Goal: Contribute content: Add original content to the website for others to see

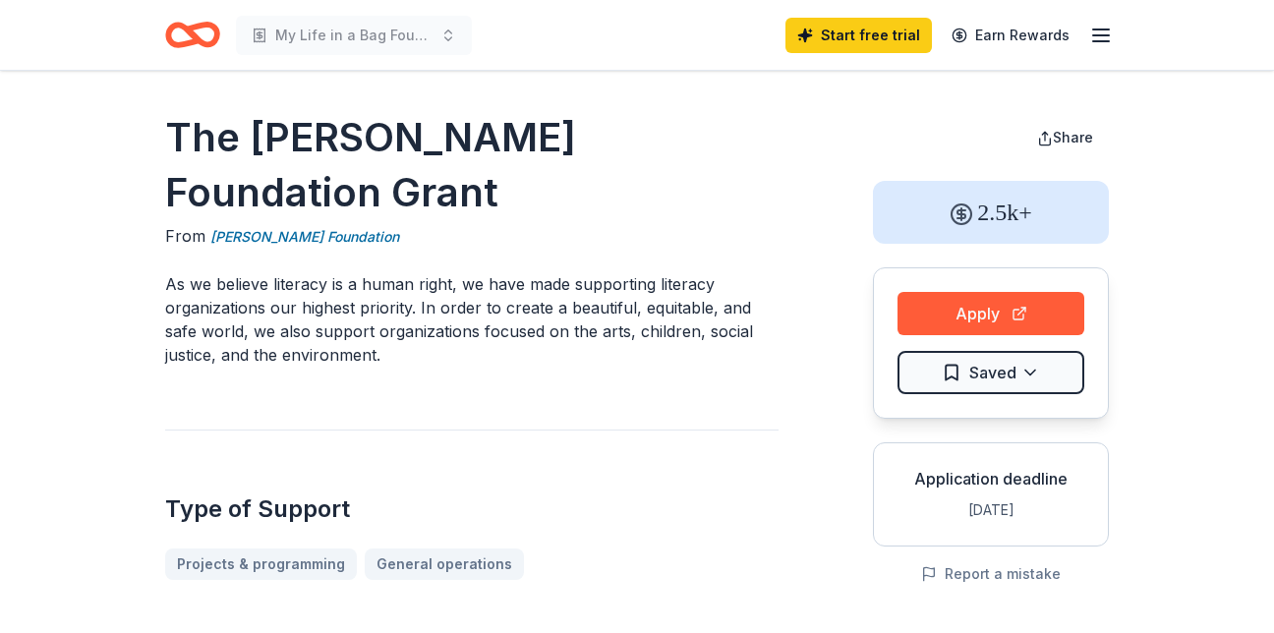
click at [1214, 3] on header "My Life in a Bag Foundation 2nd Annual Gala Start free trial Earn Rewards" at bounding box center [637, 35] width 1274 height 71
click at [1095, 41] on line "button" at bounding box center [1101, 41] width 16 height 0
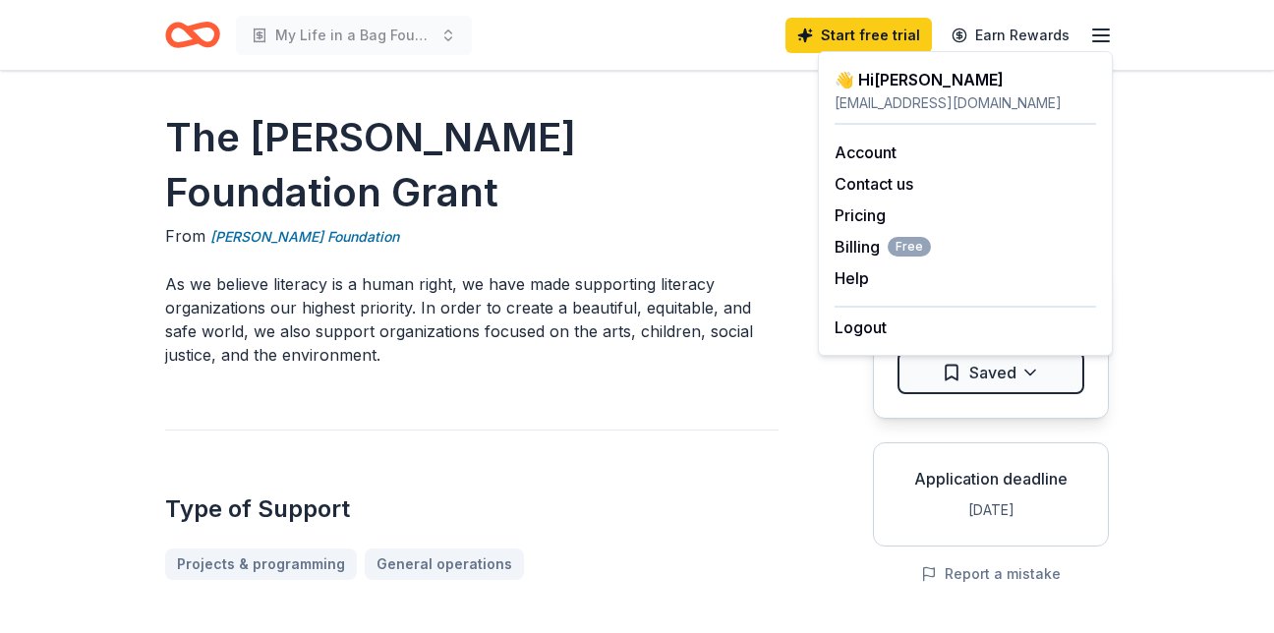
click at [929, 94] on div "[EMAIL_ADDRESS][DOMAIN_NAME]" at bounding box center [965, 103] width 261 height 24
click at [888, 145] on link "Account" at bounding box center [866, 153] width 62 height 20
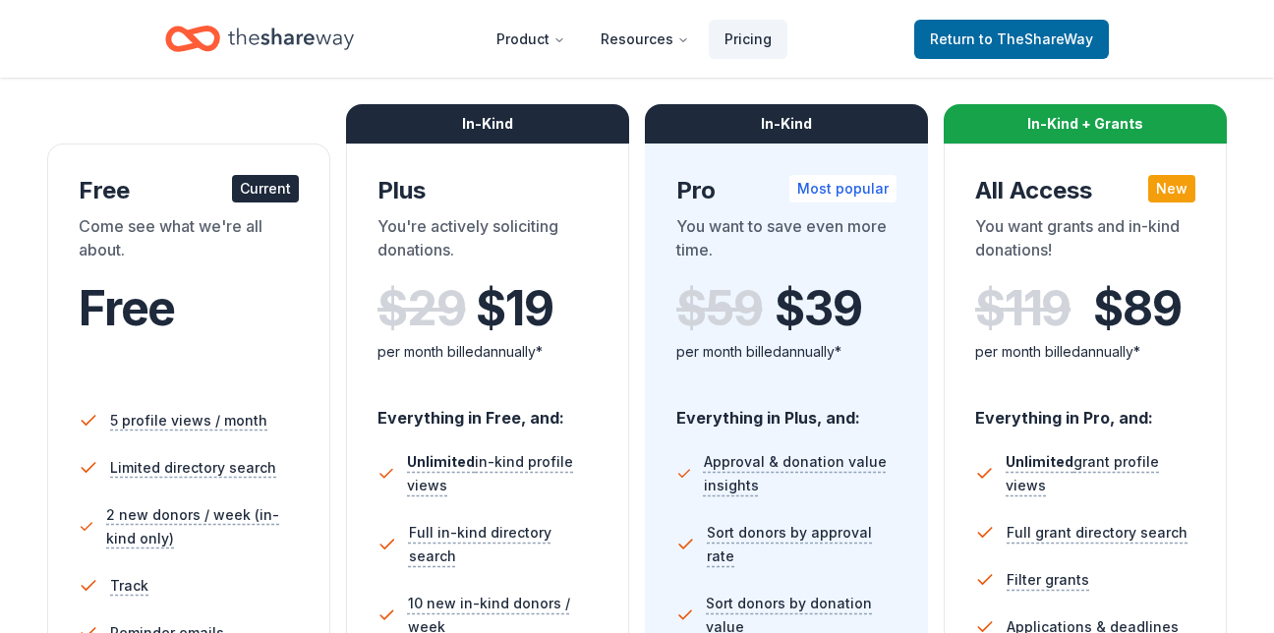
scroll to position [286, 0]
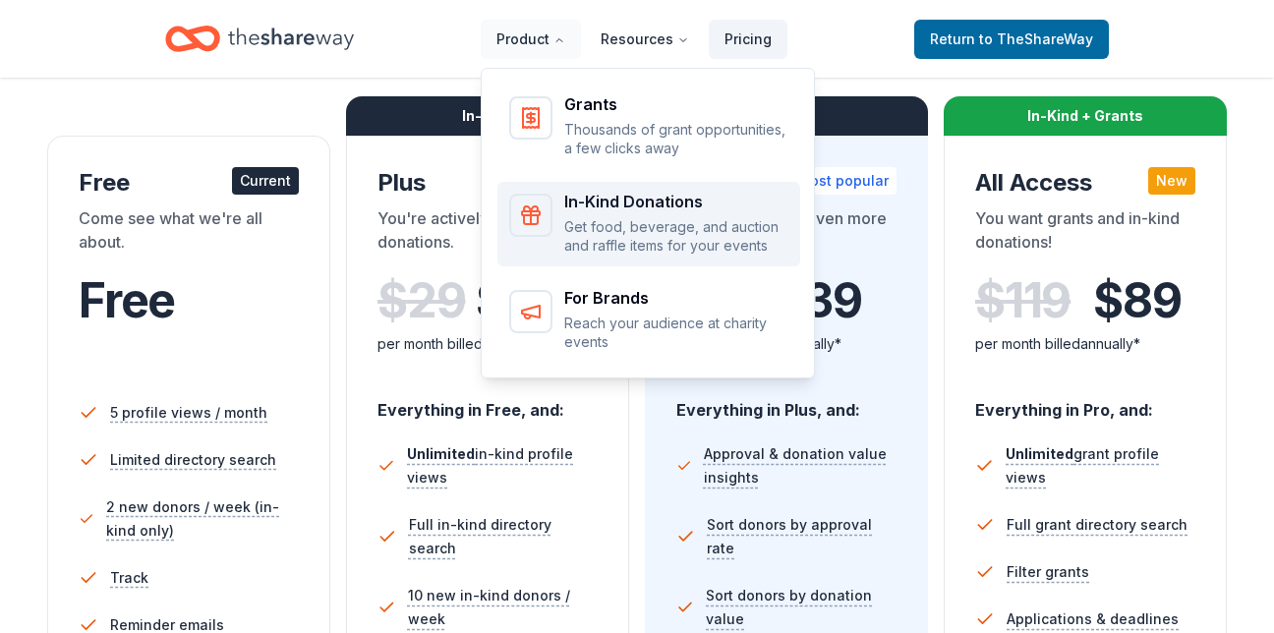
click at [698, 229] on p "Get food, beverage, and auction and raffle items for your events" at bounding box center [676, 236] width 224 height 38
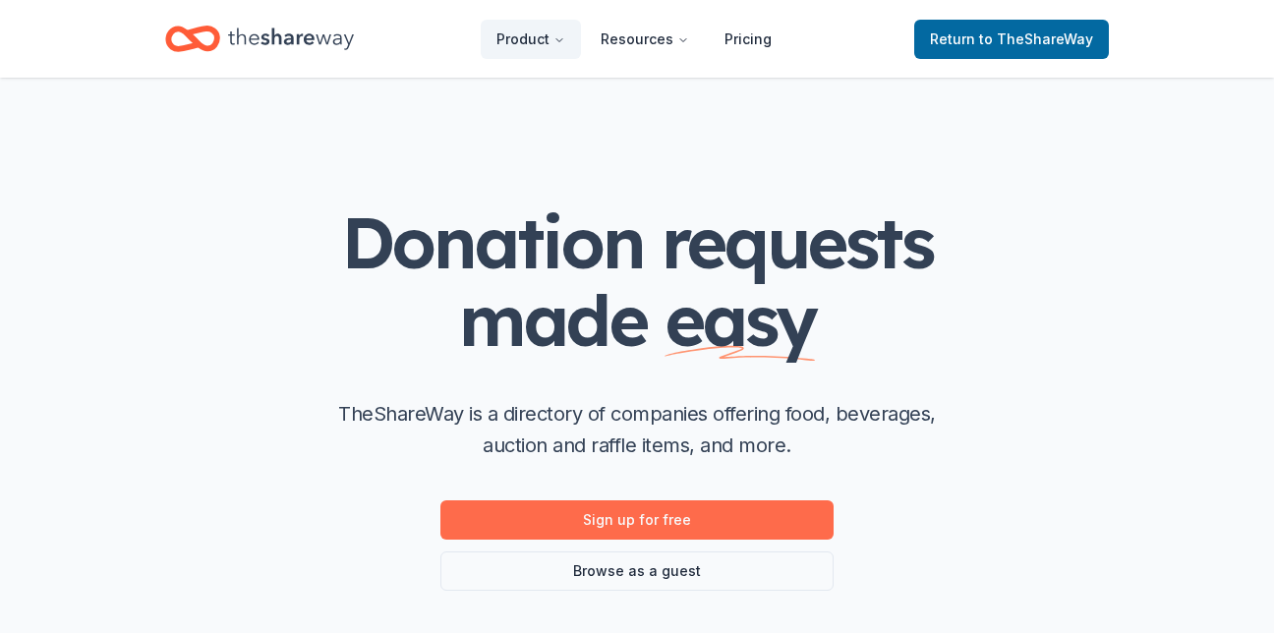
click at [628, 512] on link "Sign up for free" at bounding box center [636, 519] width 393 height 39
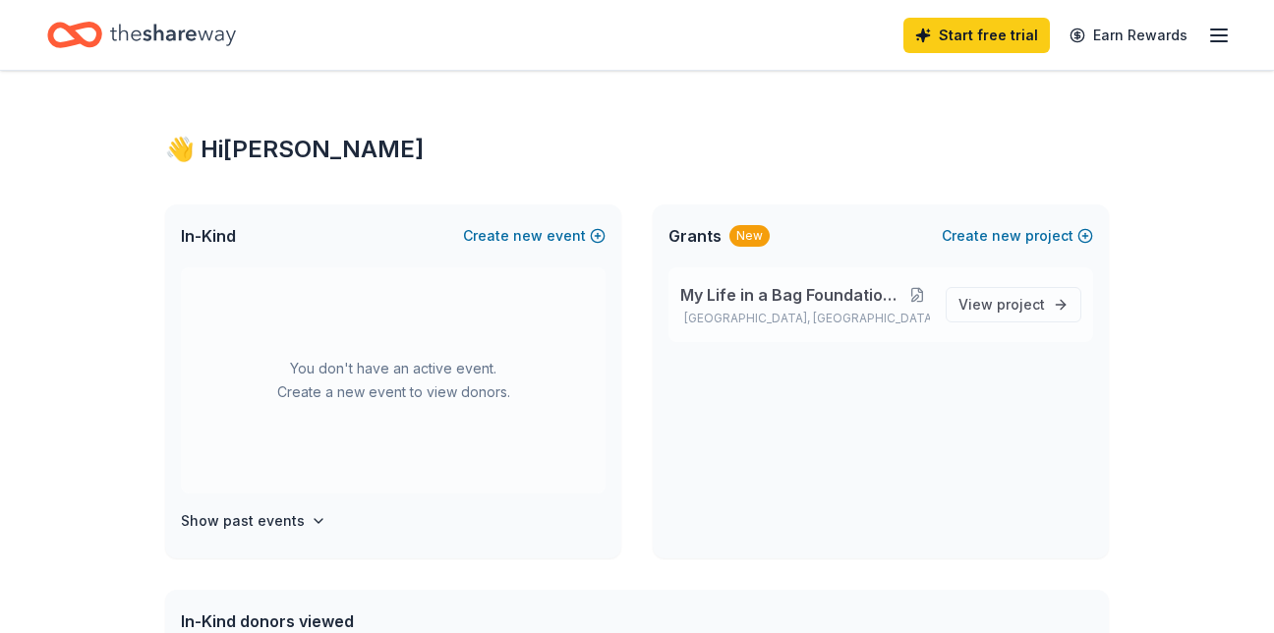
click at [927, 294] on button at bounding box center [917, 295] width 26 height 16
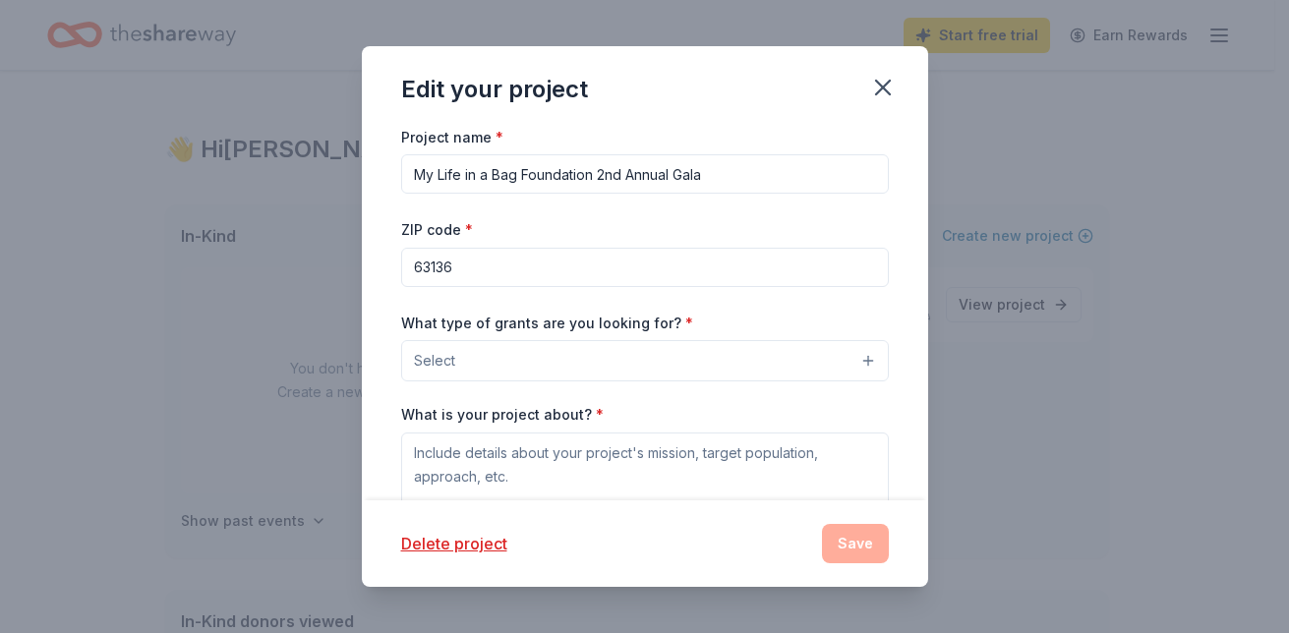
click at [628, 171] on input "My Life in a Bag Foundation 2nd Annual Gala" at bounding box center [645, 173] width 488 height 39
click at [623, 176] on input "My Life in a Bag Foundation 2nd Annual Gala" at bounding box center [645, 173] width 488 height 39
type input "My Life in a Bag Foundation 3rd Annual Gala"
click at [584, 263] on input "63136" at bounding box center [645, 267] width 488 height 39
type input "6"
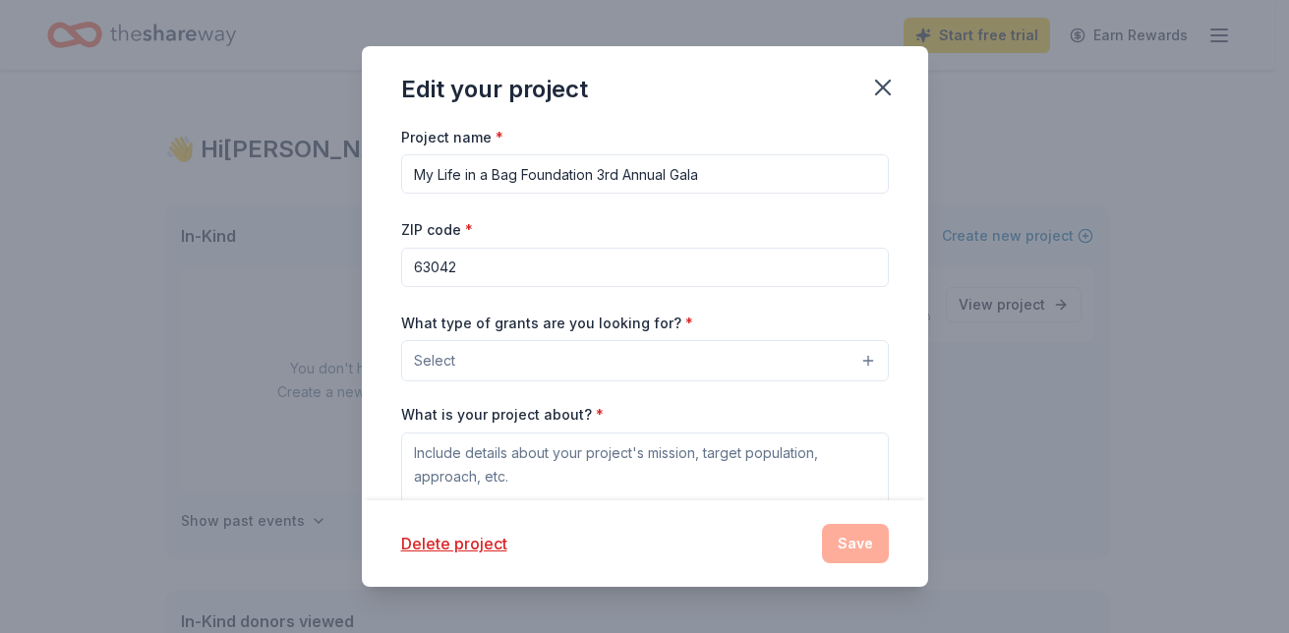
type input "63042"
click at [711, 347] on button "Select" at bounding box center [645, 360] width 488 height 41
click at [856, 353] on button "Select" at bounding box center [645, 360] width 488 height 41
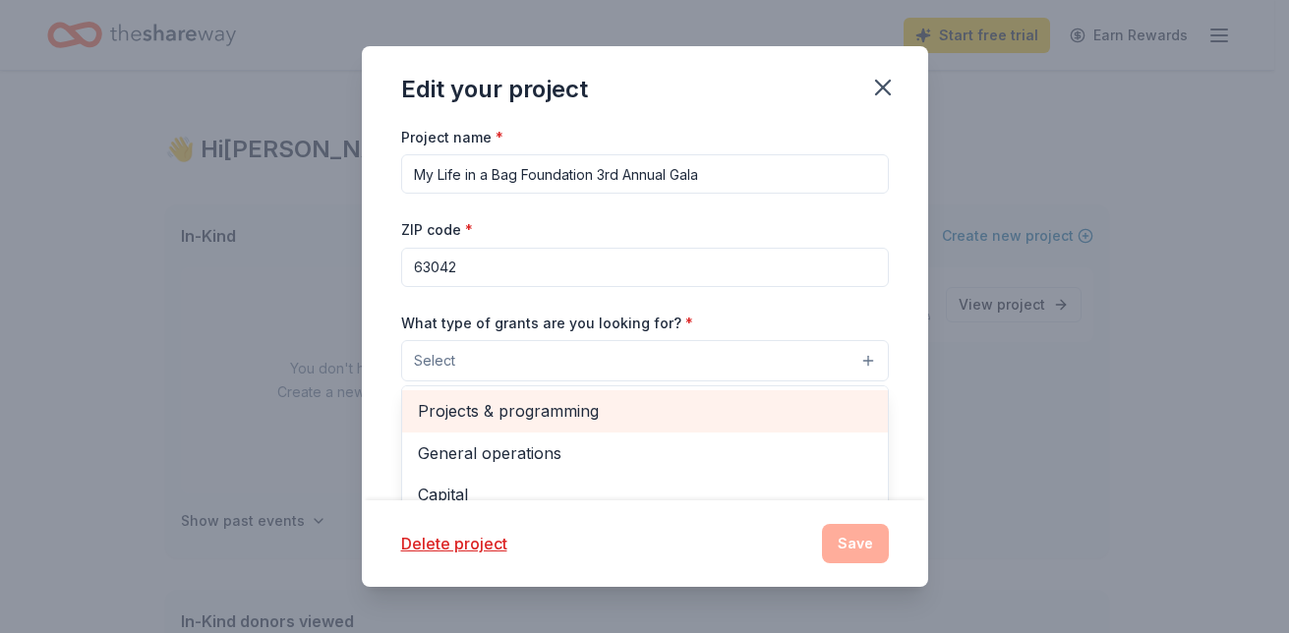
click at [599, 417] on span "Projects & programming" at bounding box center [645, 411] width 454 height 26
click at [527, 415] on span "General operations" at bounding box center [645, 413] width 454 height 26
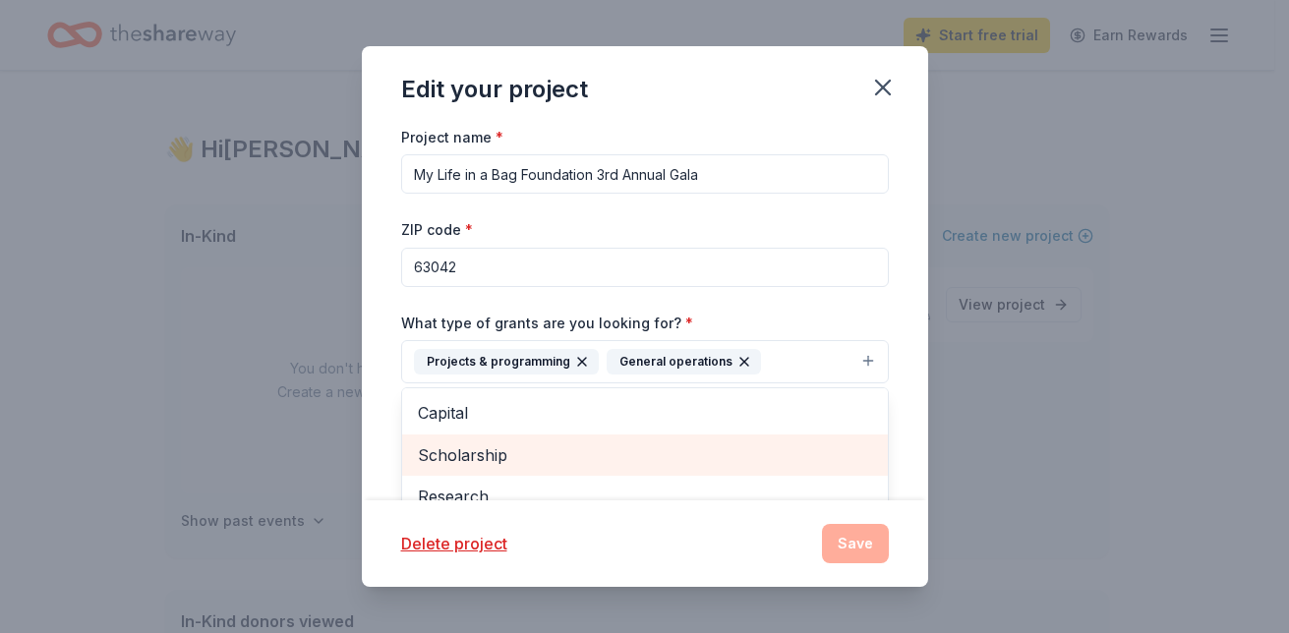
click at [488, 459] on span "Scholarship" at bounding box center [645, 455] width 454 height 26
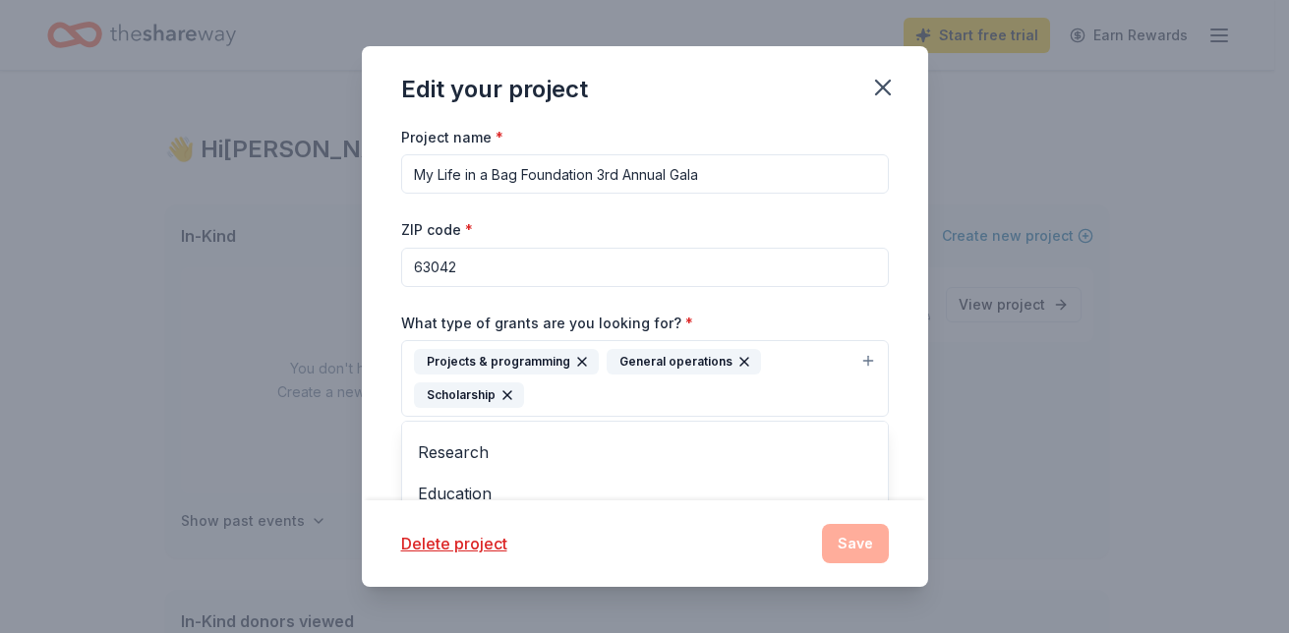
scroll to position [107, 0]
click at [854, 540] on div "Edit your project Project name * My Life in a Bag Foundation 3rd Annual Gala ZI…" at bounding box center [645, 317] width 566 height 542
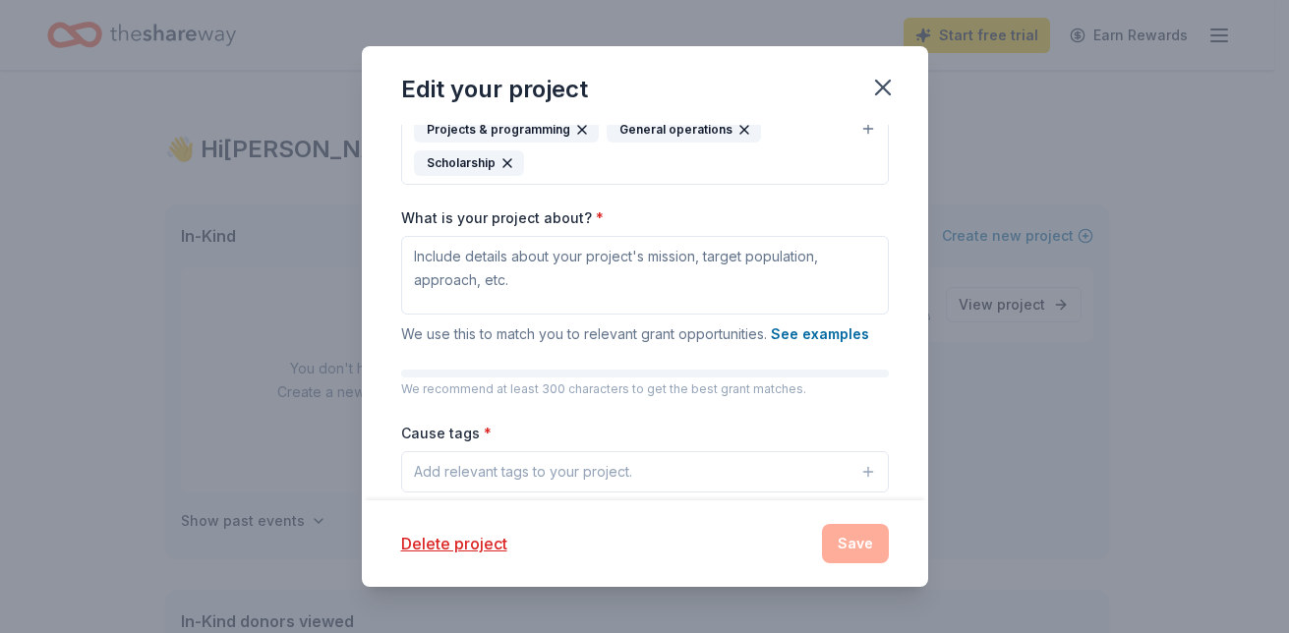
scroll to position [230, 0]
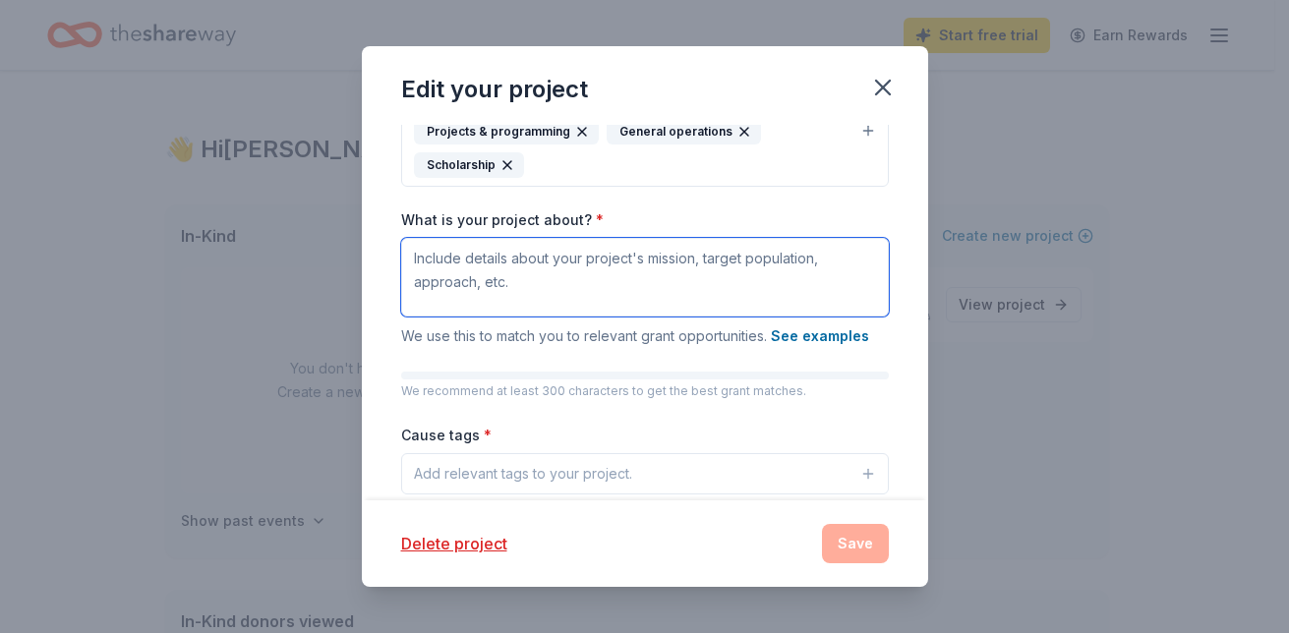
click at [627, 272] on textarea "What is your project about? *" at bounding box center [645, 277] width 488 height 79
click at [619, 279] on textarea "What is your project about? *" at bounding box center [645, 277] width 488 height 79
click at [523, 259] on textarea "We're hosting a Gala themed" at bounding box center [645, 277] width 488 height 79
click at [573, 259] on textarea "We're hosting a Art Gala themed" at bounding box center [645, 277] width 488 height 79
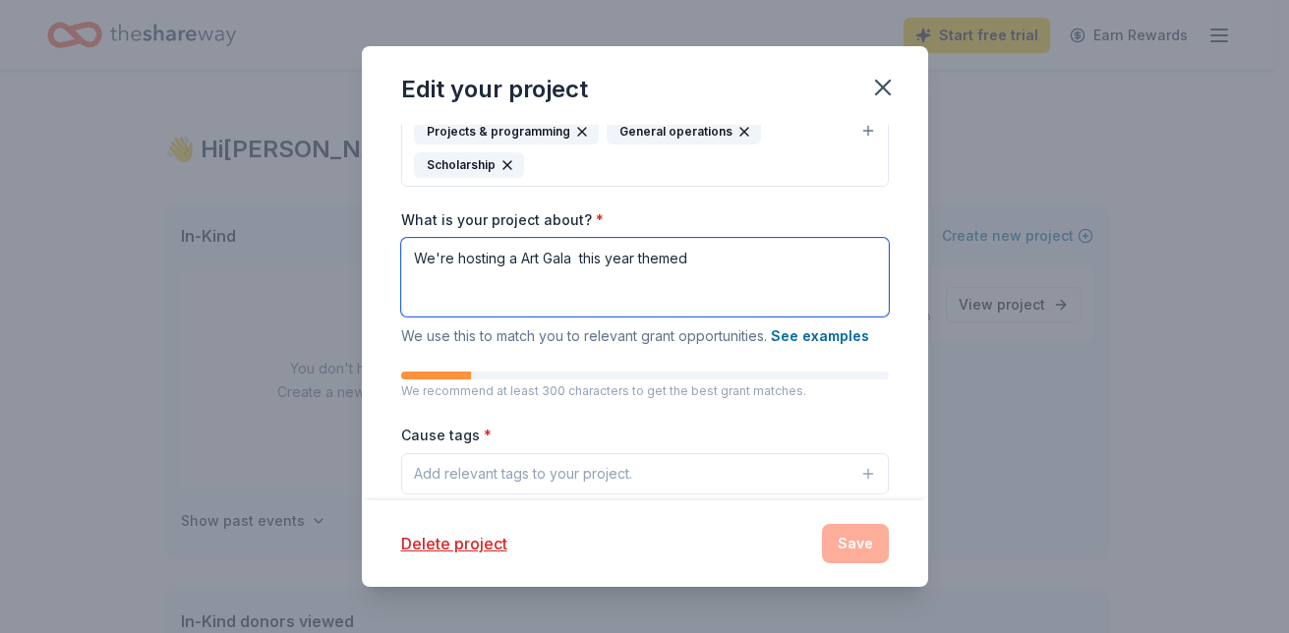
click at [700, 256] on textarea "We're hosting a Art Gala this year themed" at bounding box center [645, 277] width 488 height 79
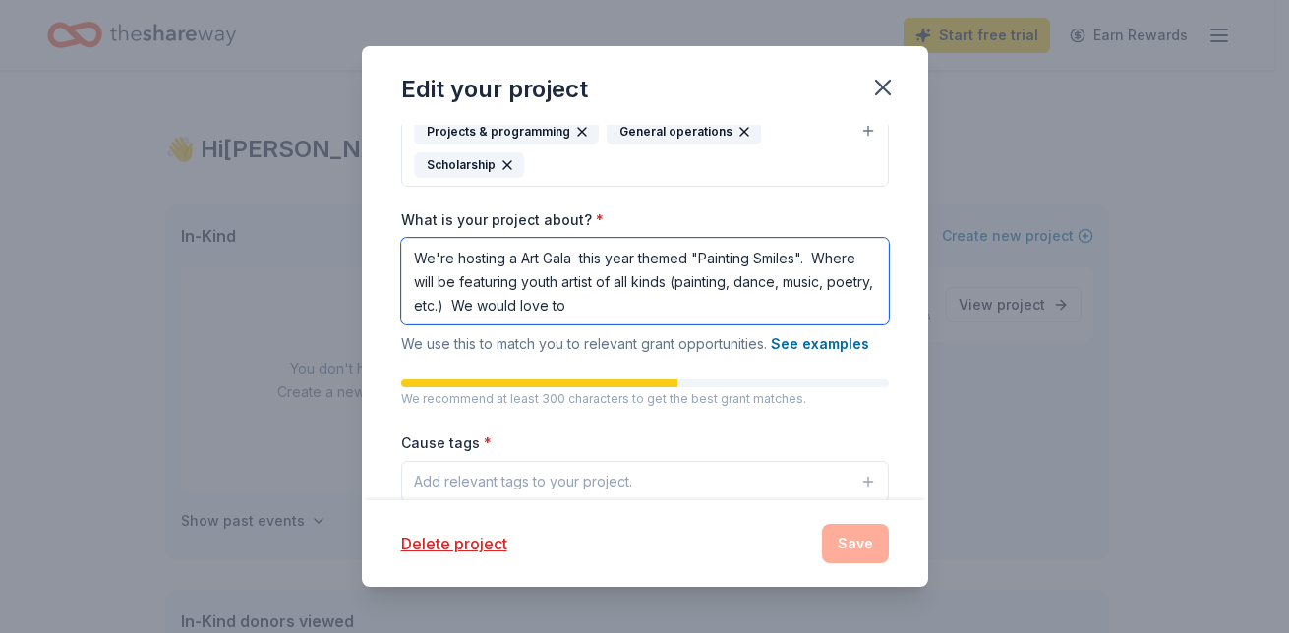
click at [511, 264] on textarea "We're hosting a Art Gala this year themed "Painting Smiles". Where will be feat…" at bounding box center [645, 281] width 488 height 87
click at [452, 281] on textarea "We're hosting an Art Gala this year themed "Painting Smiles". Where will be fea…" at bounding box center [645, 281] width 488 height 87
click at [491, 280] on textarea "We're hosting an Art Gala this year themed "Painting Smiles". We're will be fea…" at bounding box center [645, 281] width 488 height 87
click at [500, 278] on textarea "We're hosting an Art Gala this year themed "Painting Smiles". We're will be fea…" at bounding box center [645, 281] width 488 height 87
type textarea "We're hosting an Art Gala this year themed "Painting Smiles". We're featuring y…"
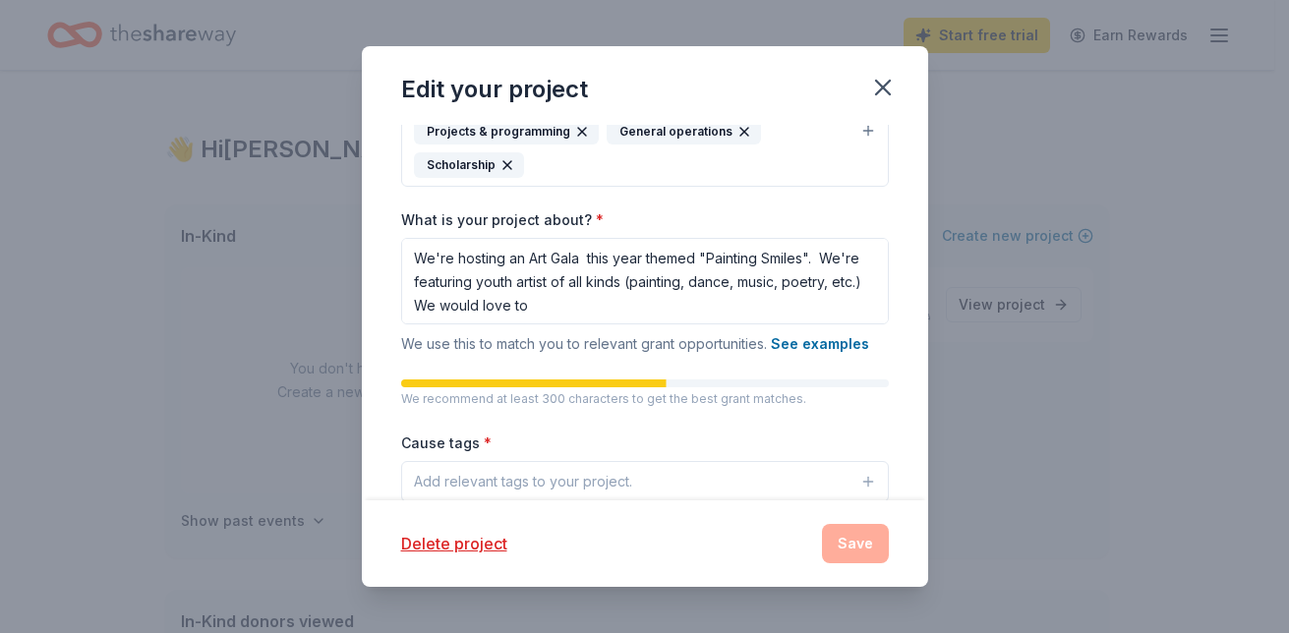
click at [496, 446] on div "Cause tags * Add relevant tags to your project." at bounding box center [645, 467] width 488 height 72
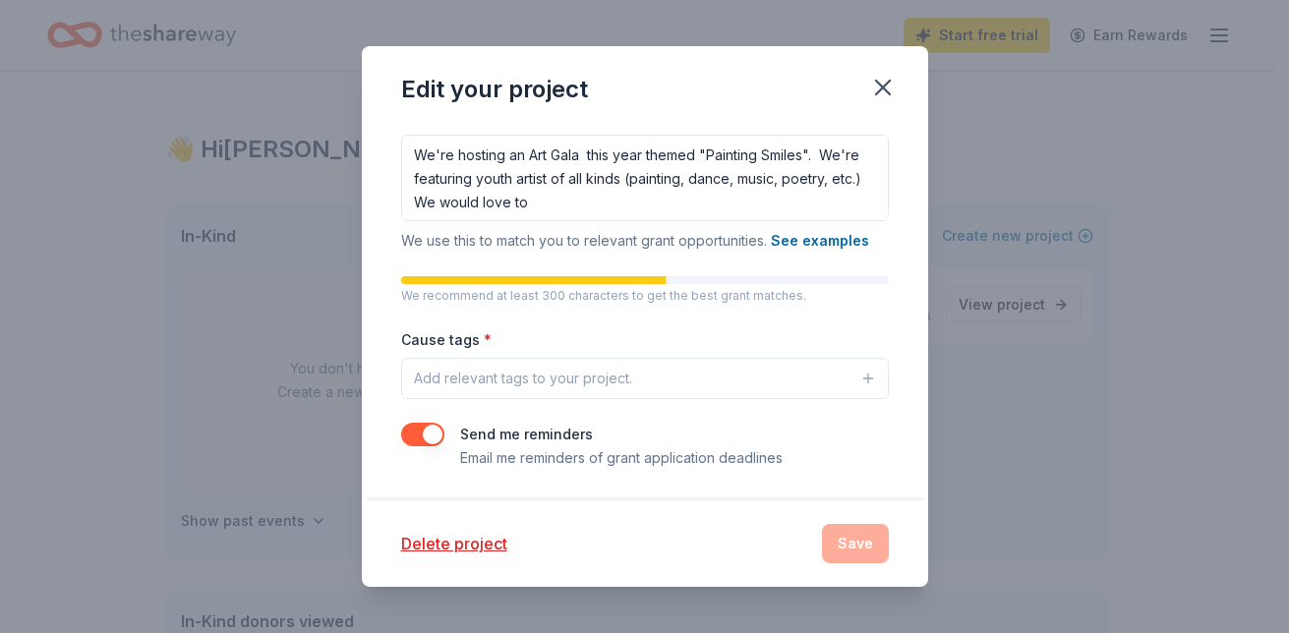
click at [640, 377] on button "Add relevant tags to your project." at bounding box center [645, 378] width 488 height 41
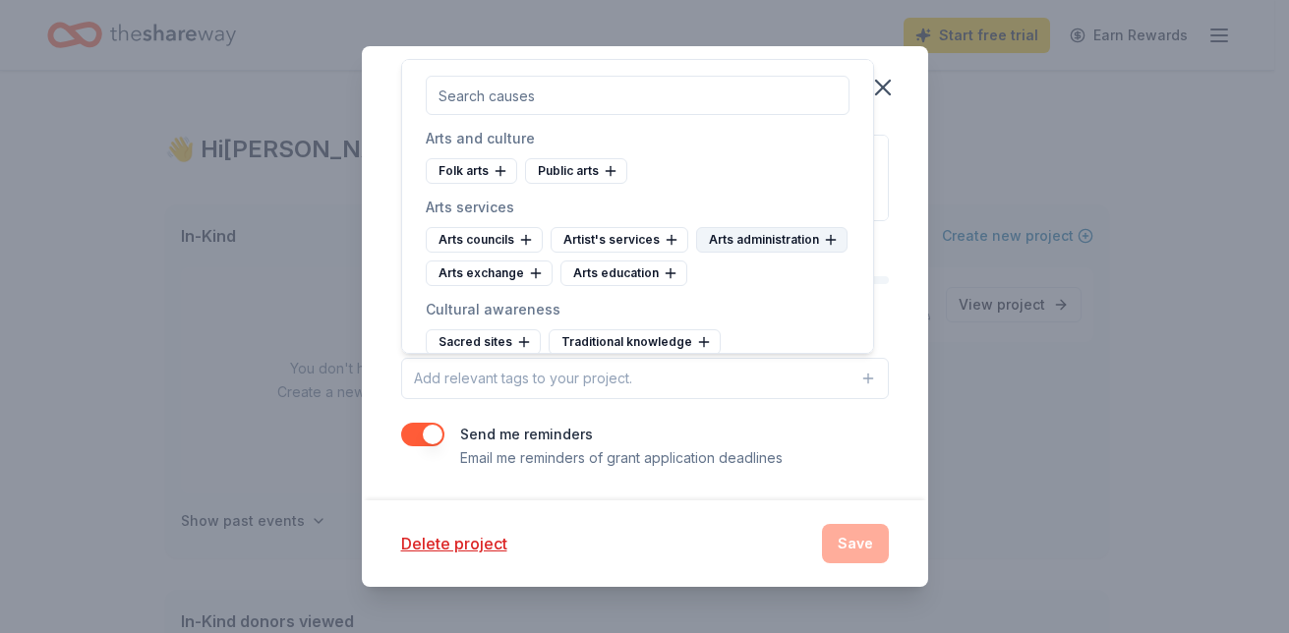
click at [696, 253] on div "Arts administration" at bounding box center [771, 240] width 151 height 26
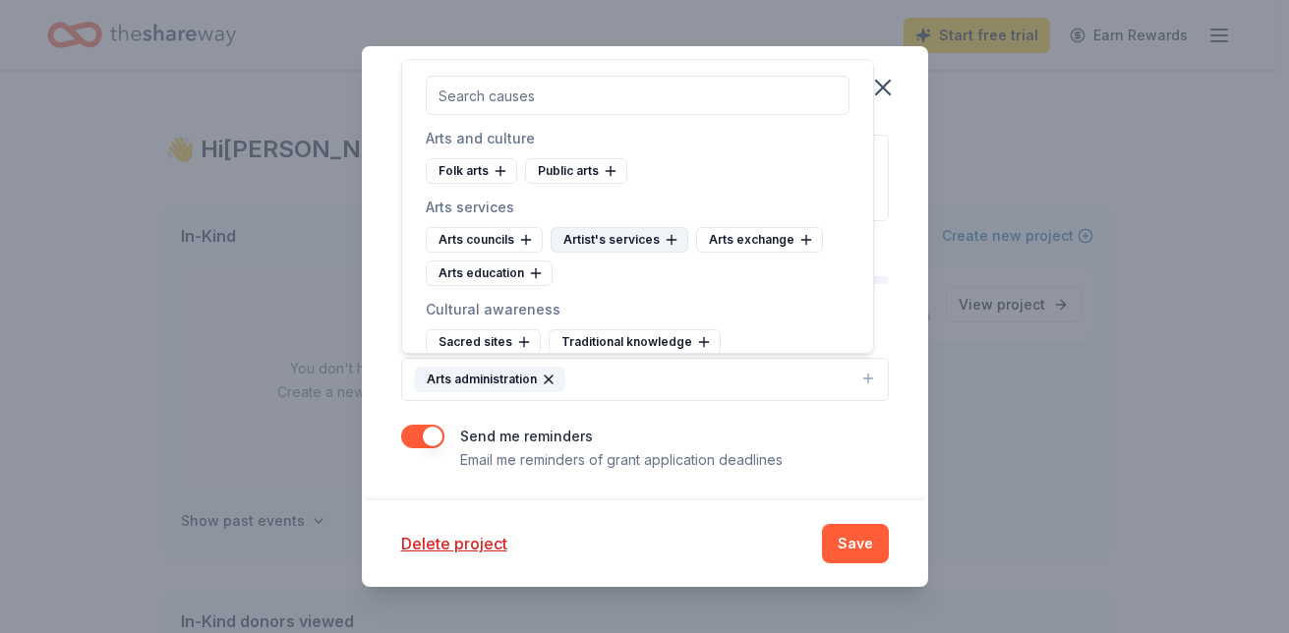
click at [645, 239] on div "Artist's services" at bounding box center [619, 240] width 138 height 26
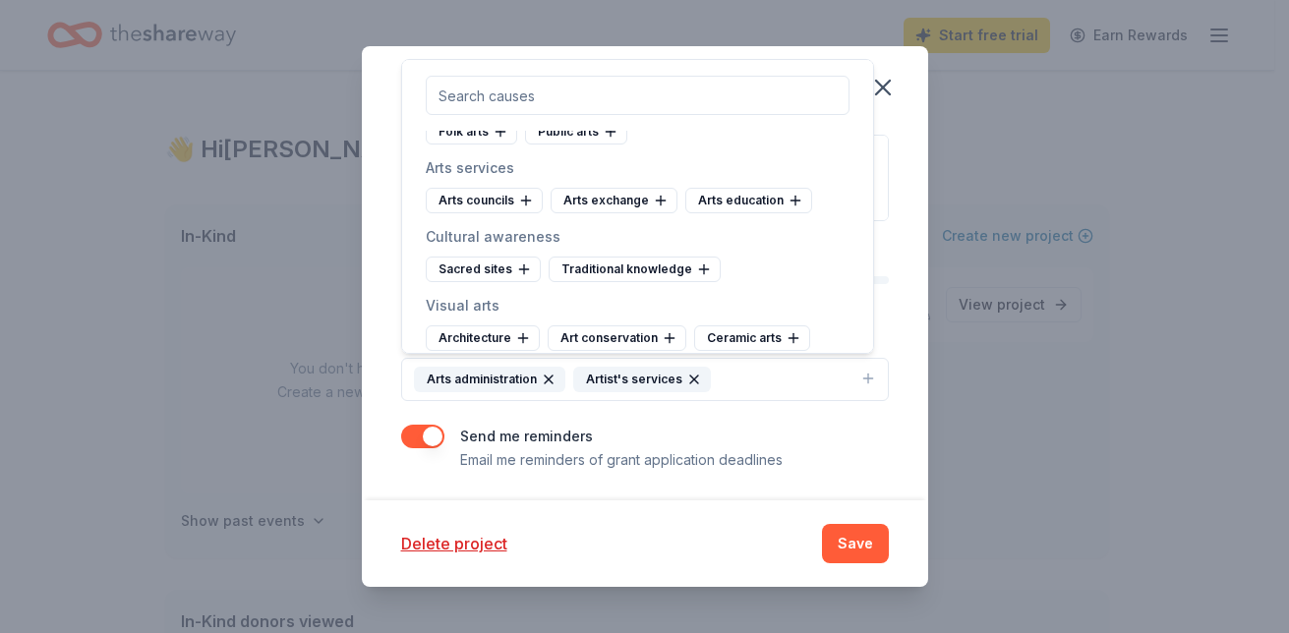
scroll to position [170, 0]
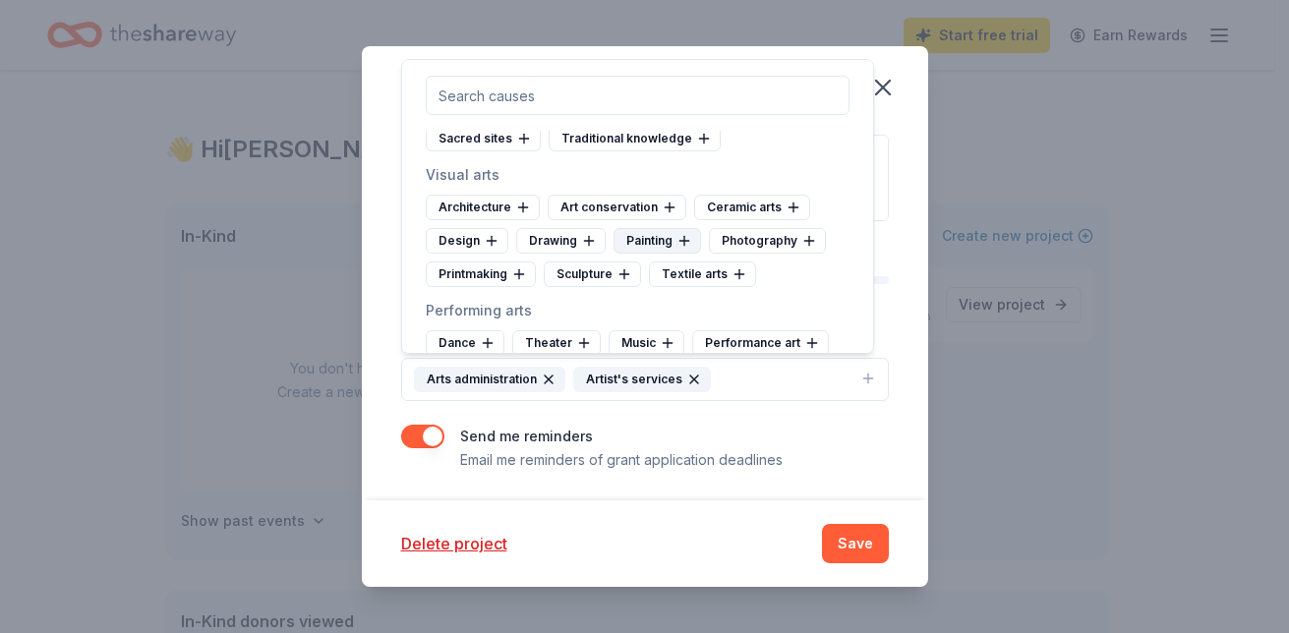
click at [656, 233] on div "Painting" at bounding box center [656, 241] width 87 height 26
click at [541, 232] on div "Drawing" at bounding box center [560, 241] width 89 height 26
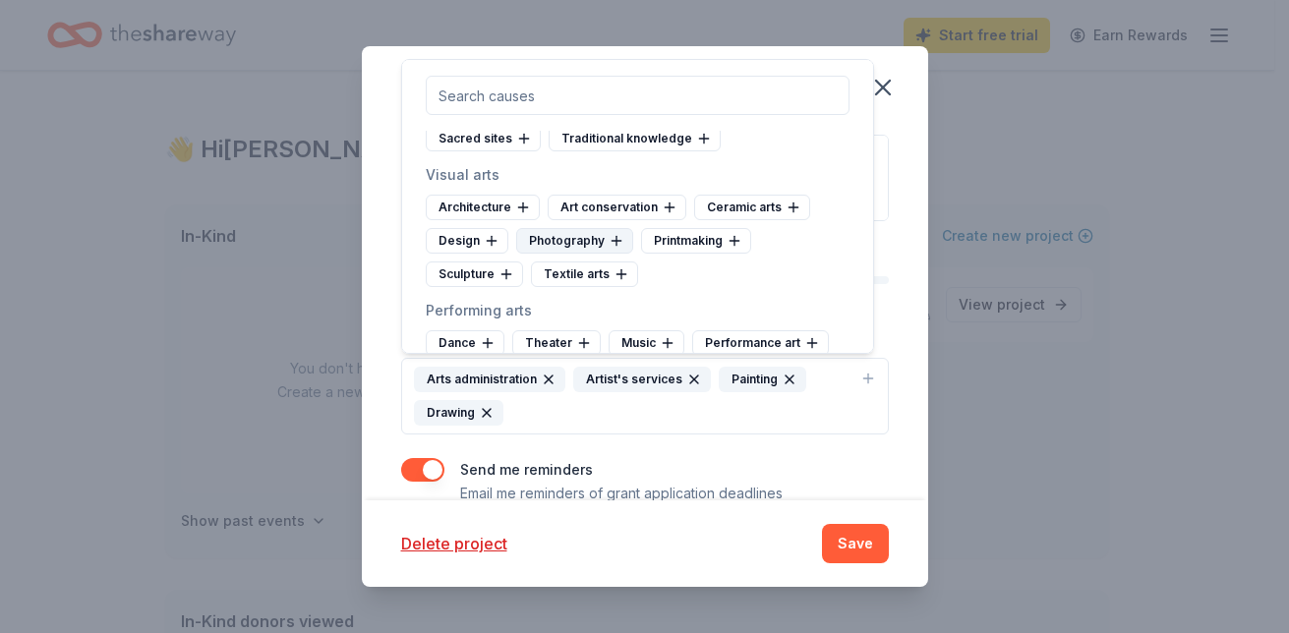
click at [590, 238] on div "Photography" at bounding box center [574, 241] width 117 height 26
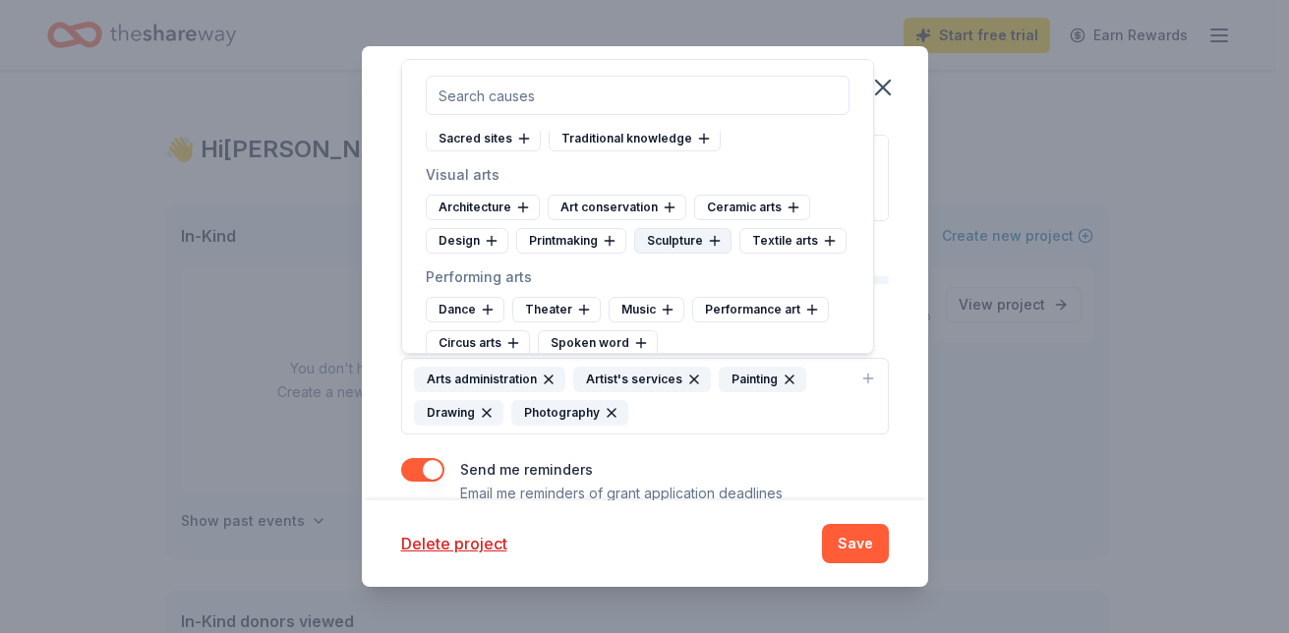
click at [672, 235] on div "Sculpture" at bounding box center [682, 241] width 97 height 26
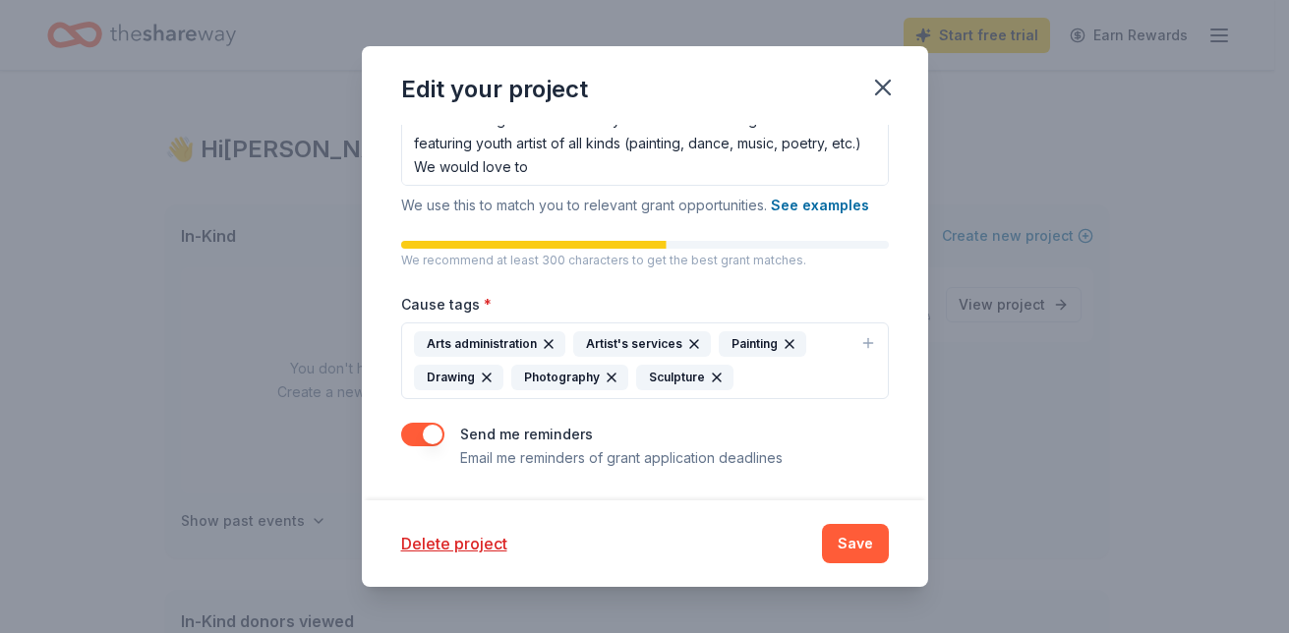
click at [868, 341] on icon "button" at bounding box center [868, 342] width 0 height 9
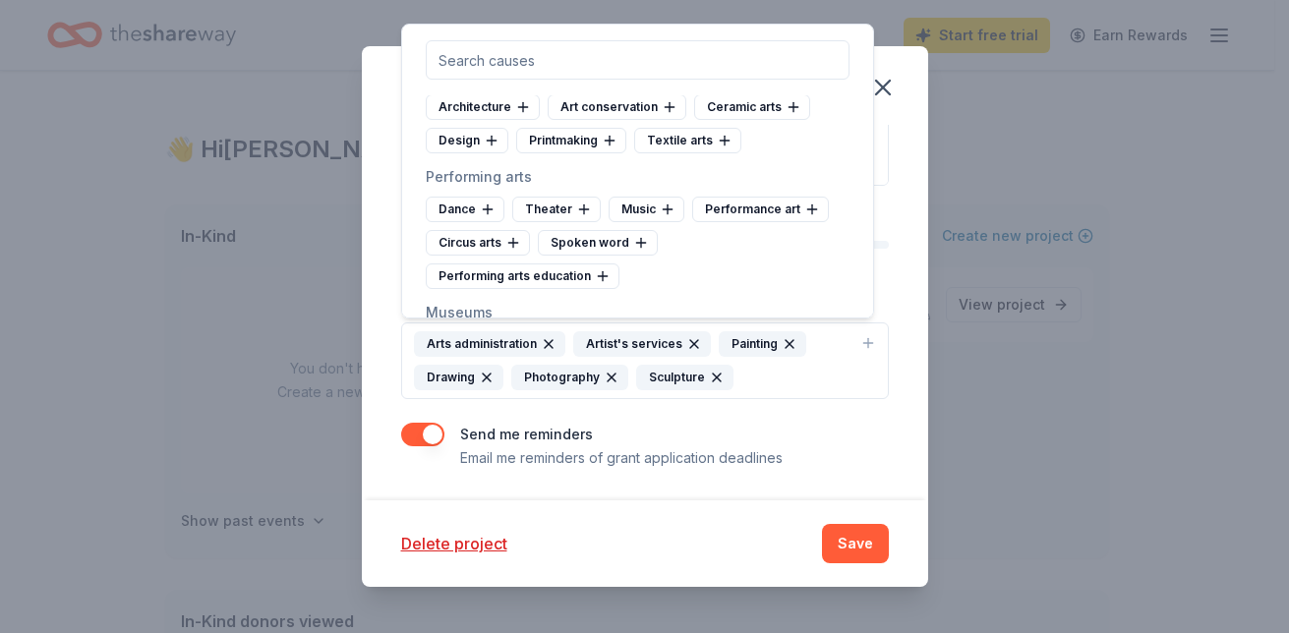
scroll to position [217, 0]
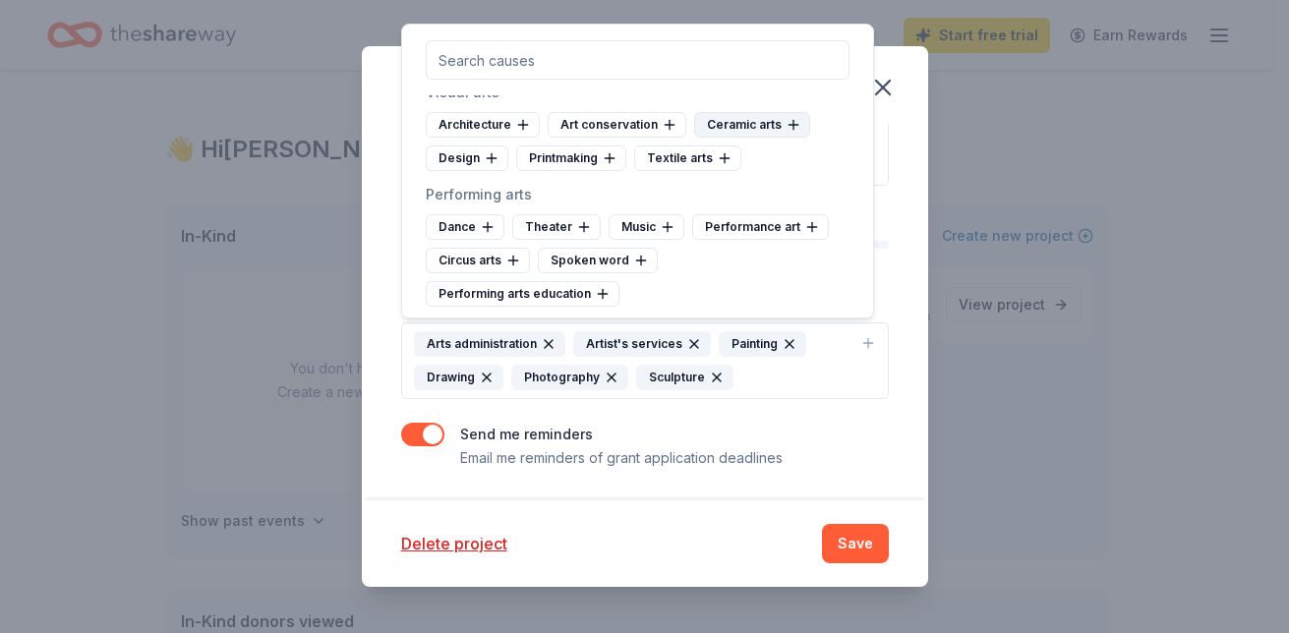
click at [766, 131] on div "Ceramic arts" at bounding box center [752, 125] width 116 height 26
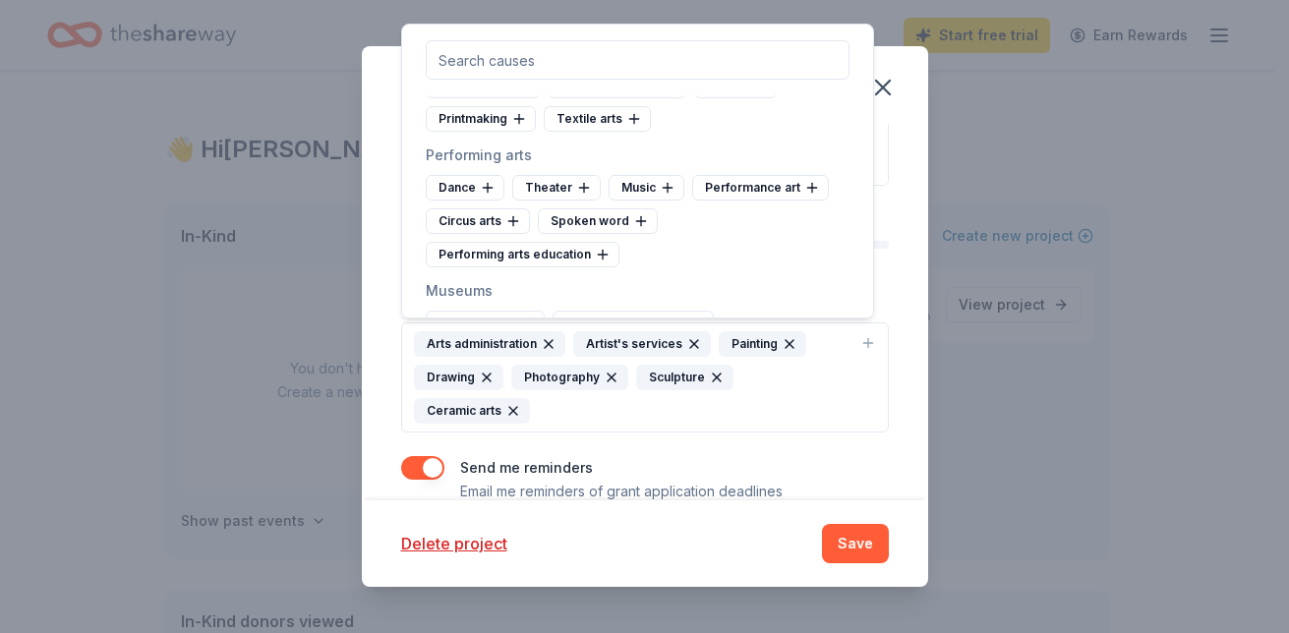
scroll to position [296, 0]
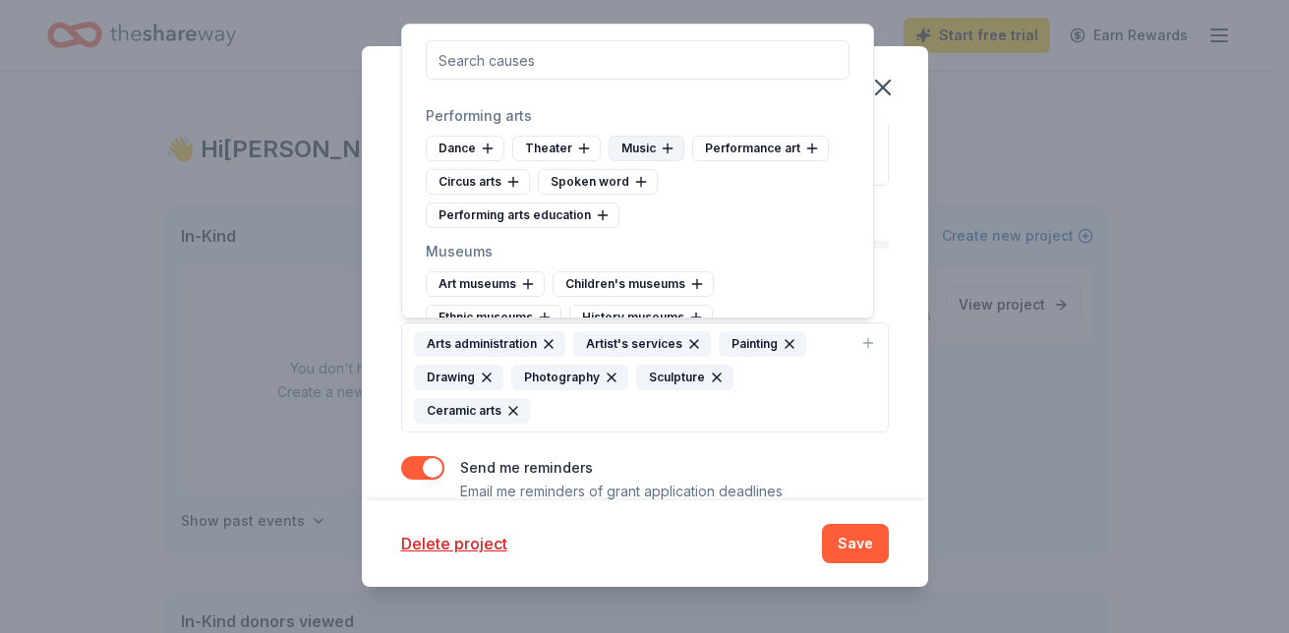
click at [660, 145] on icon at bounding box center [668, 149] width 16 height 16
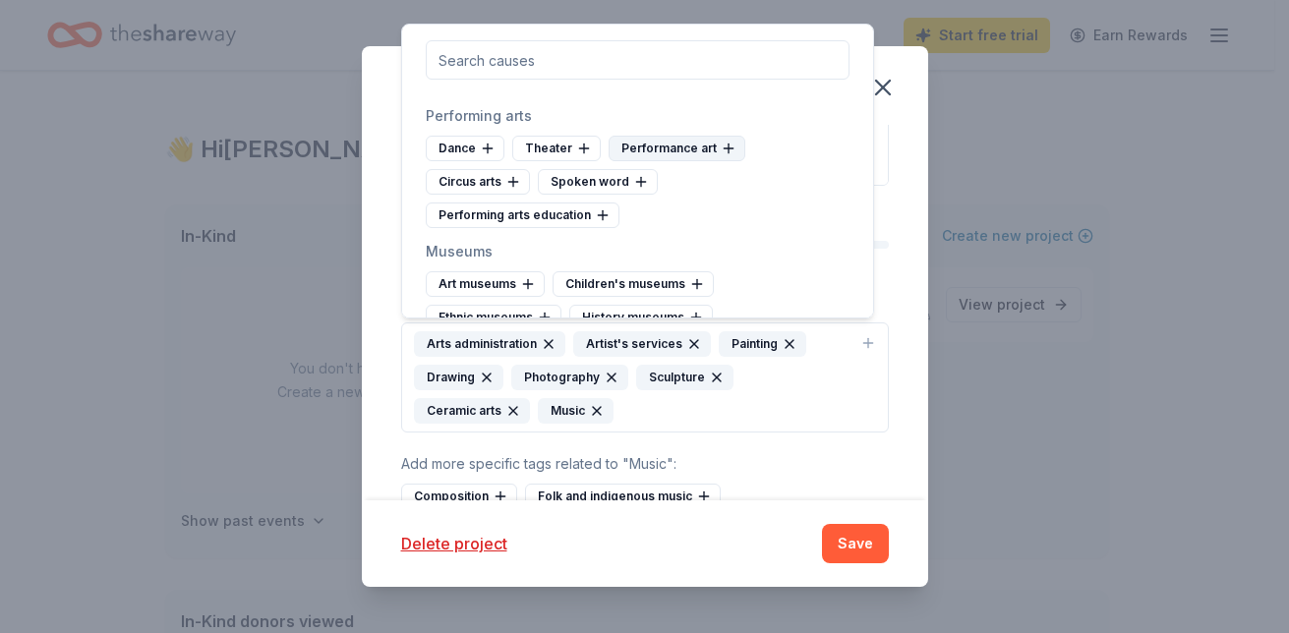
click at [702, 147] on div "Performance art" at bounding box center [676, 149] width 137 height 26
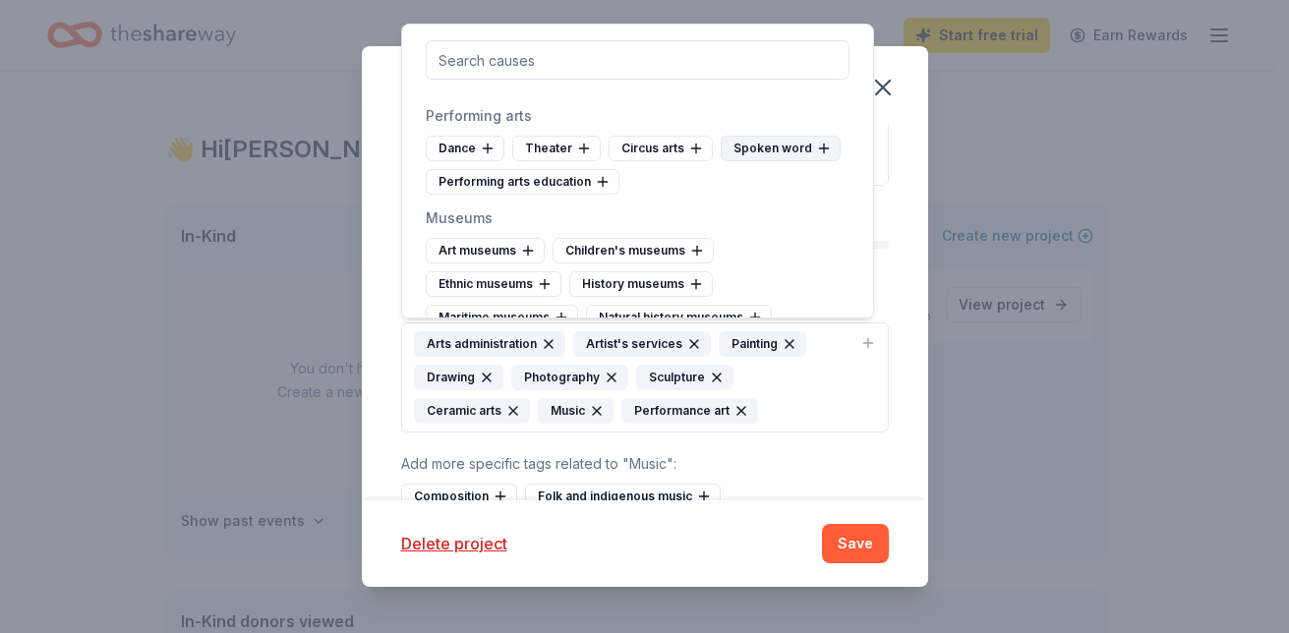
click at [777, 152] on div "Spoken word" at bounding box center [781, 149] width 120 height 26
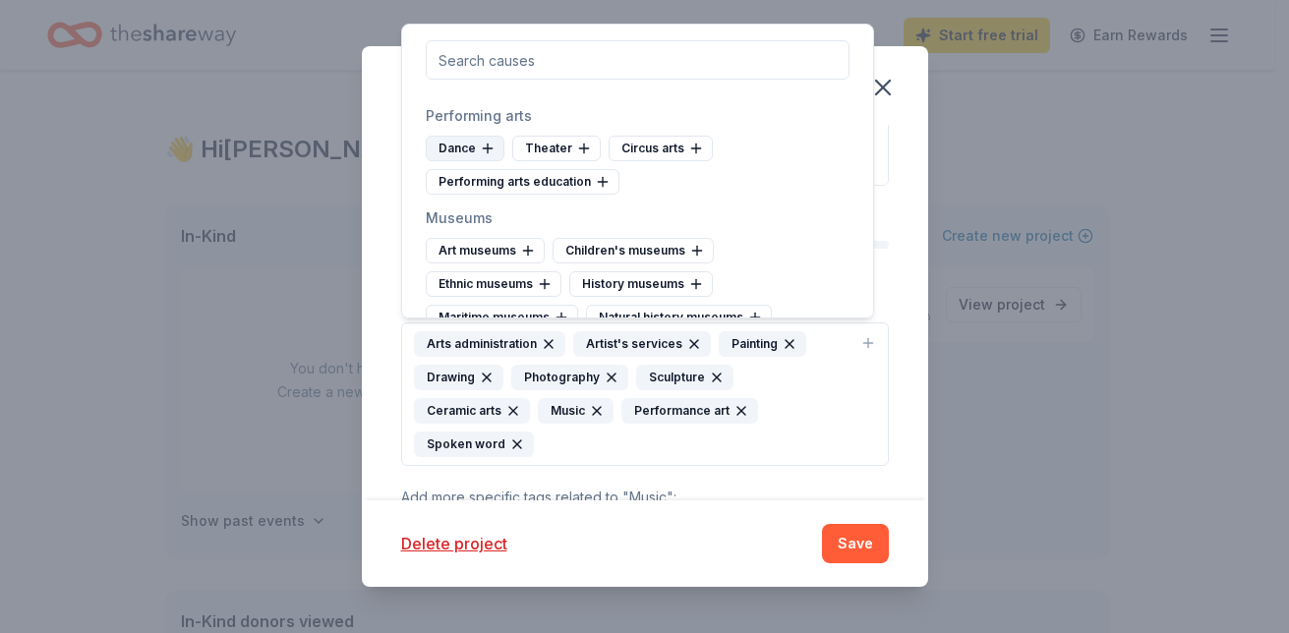
click at [480, 145] on icon at bounding box center [488, 149] width 16 height 16
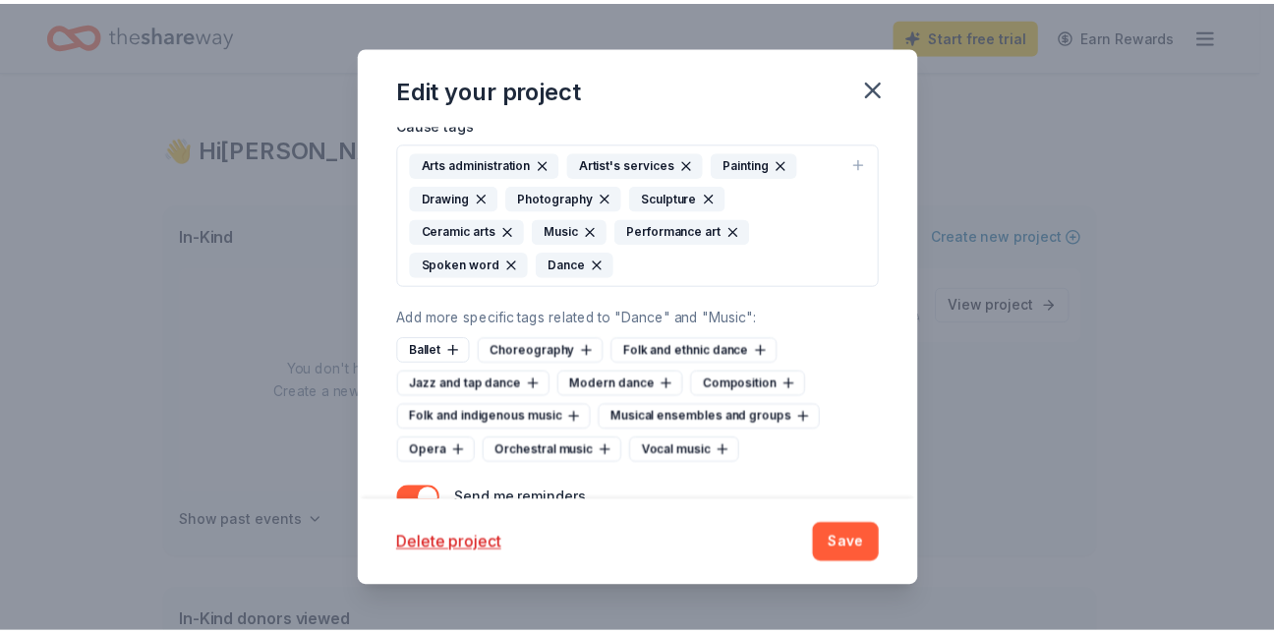
scroll to position [612, 0]
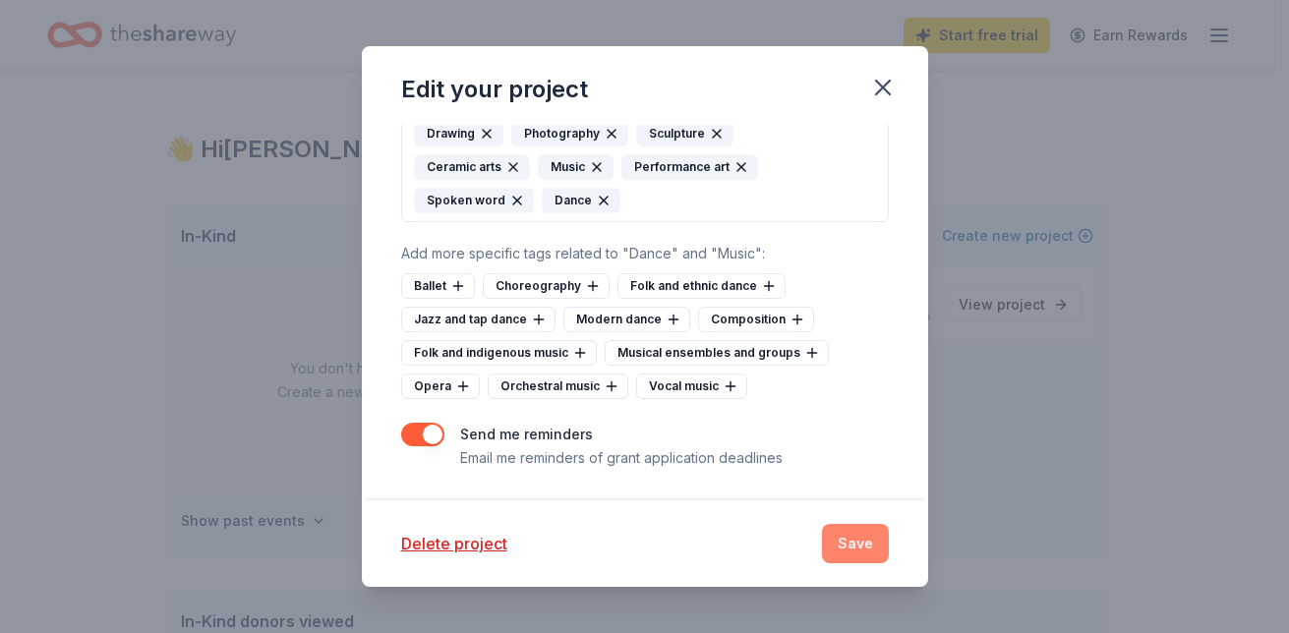
click at [861, 546] on button "Save" at bounding box center [855, 543] width 67 height 39
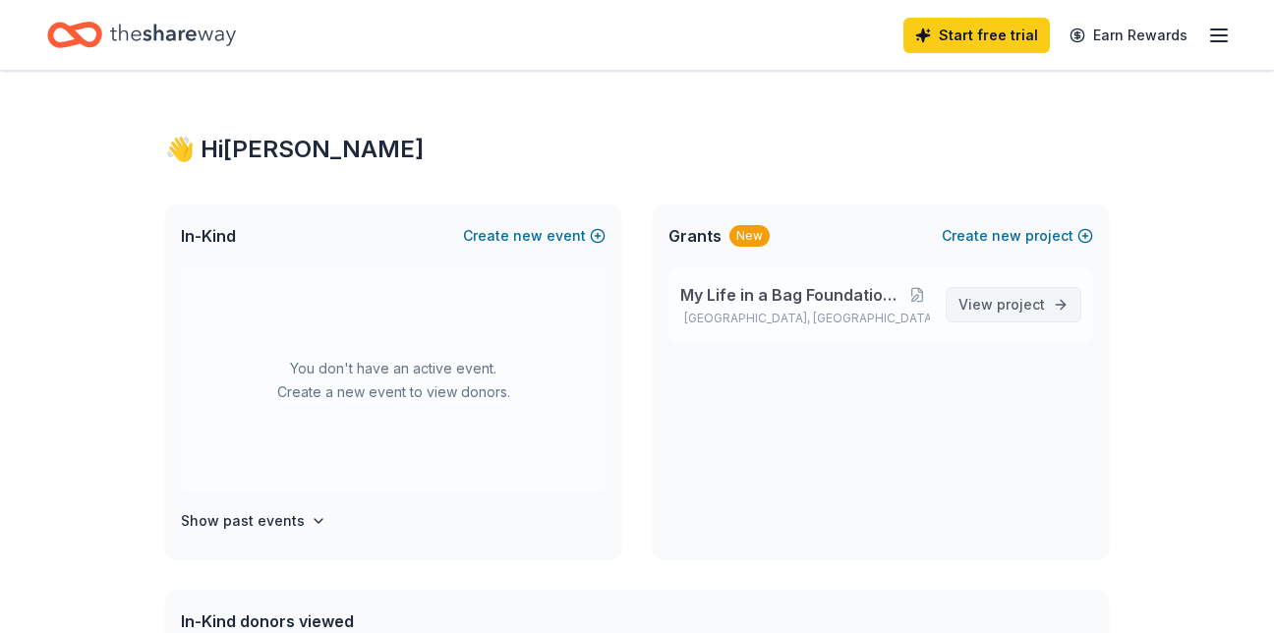
click at [997, 321] on link "View project" at bounding box center [1014, 304] width 136 height 35
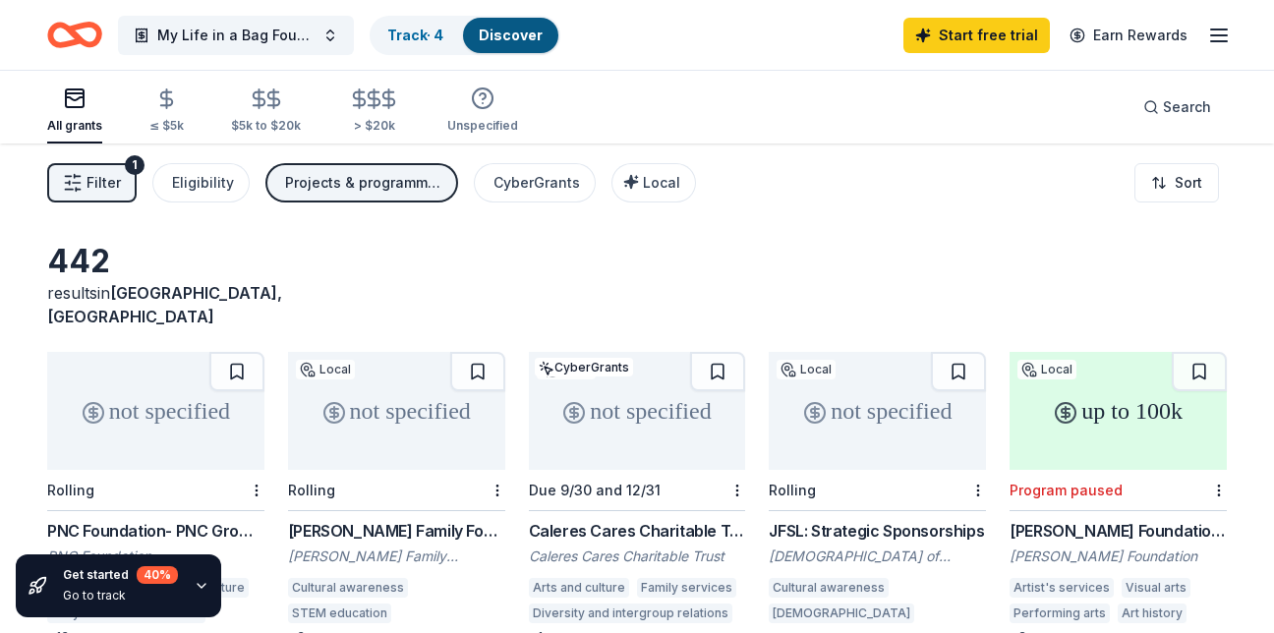
click at [204, 519] on div "PNC Foundation- PNC Grow Up Great" at bounding box center [155, 531] width 217 height 24
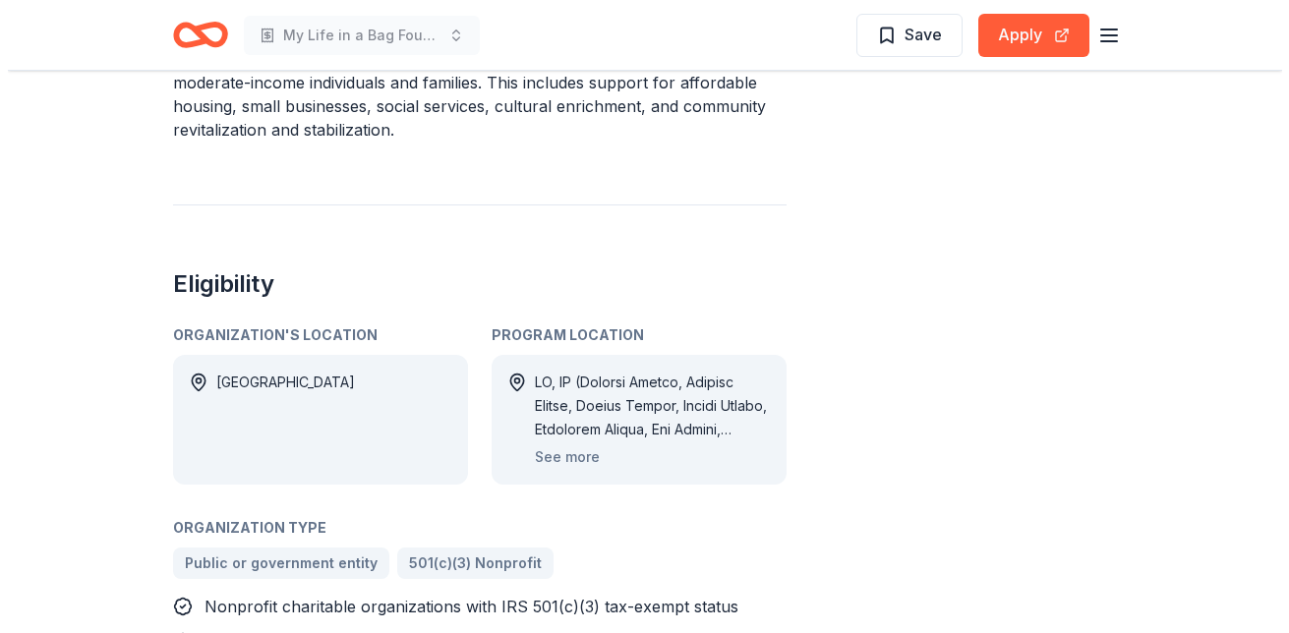
scroll to position [1202, 0]
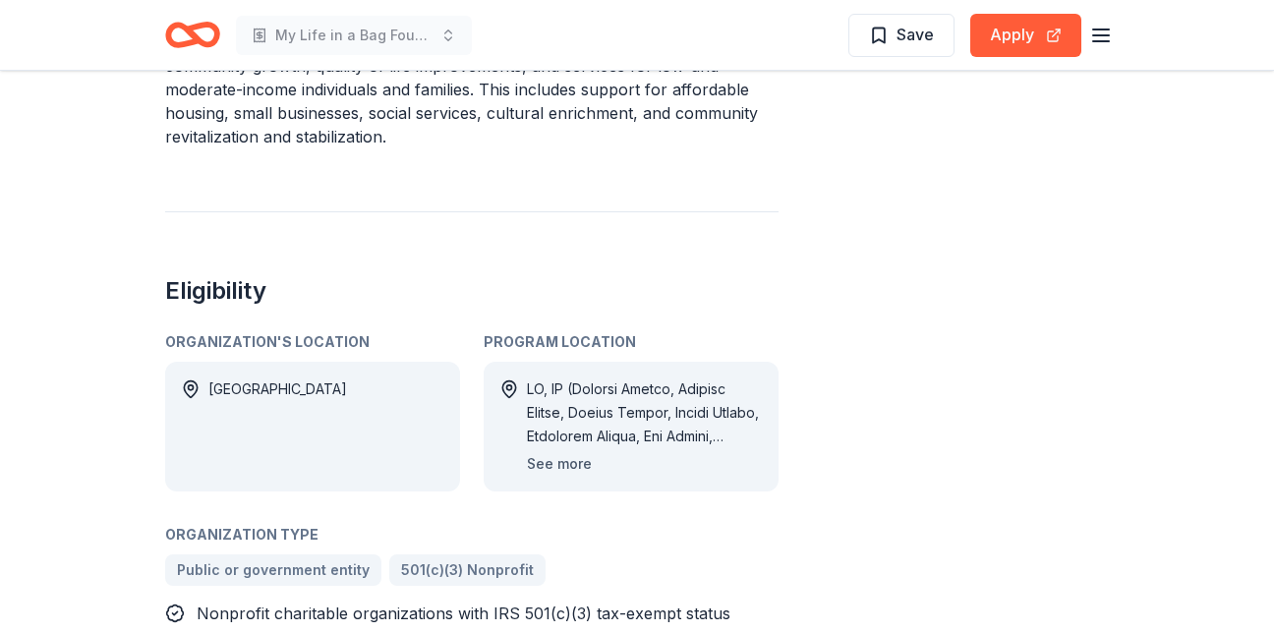
click at [566, 452] on button "See more" at bounding box center [559, 464] width 65 height 24
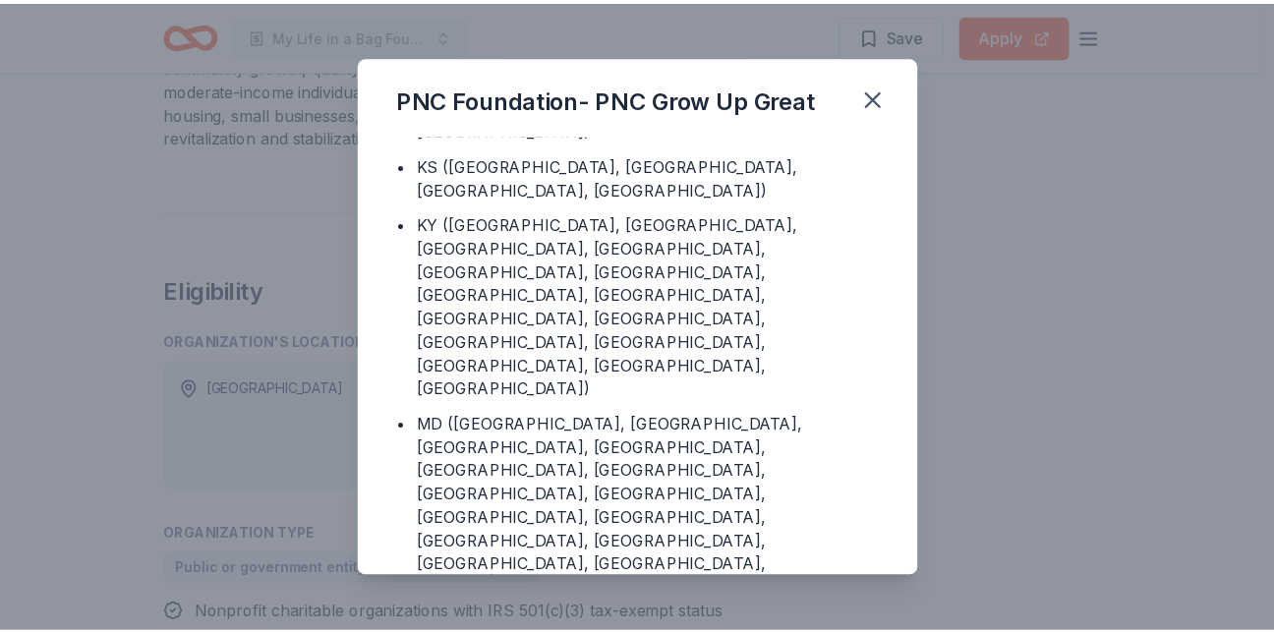
scroll to position [1765, 0]
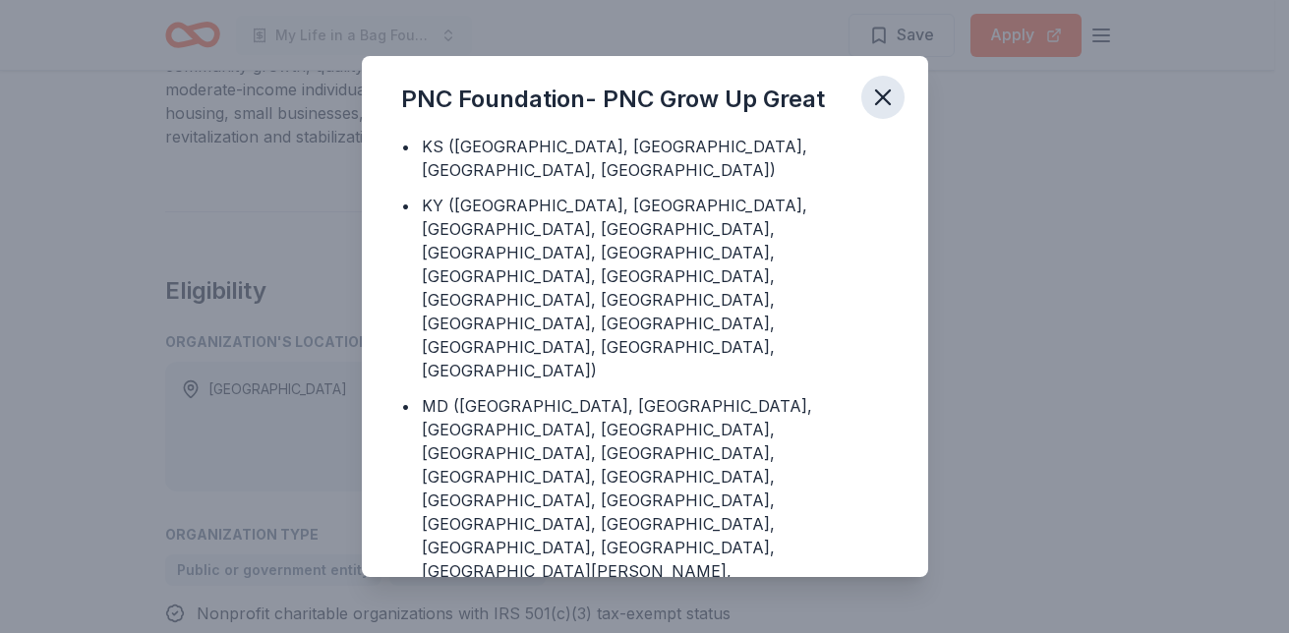
click at [893, 98] on icon "button" at bounding box center [883, 98] width 28 height 28
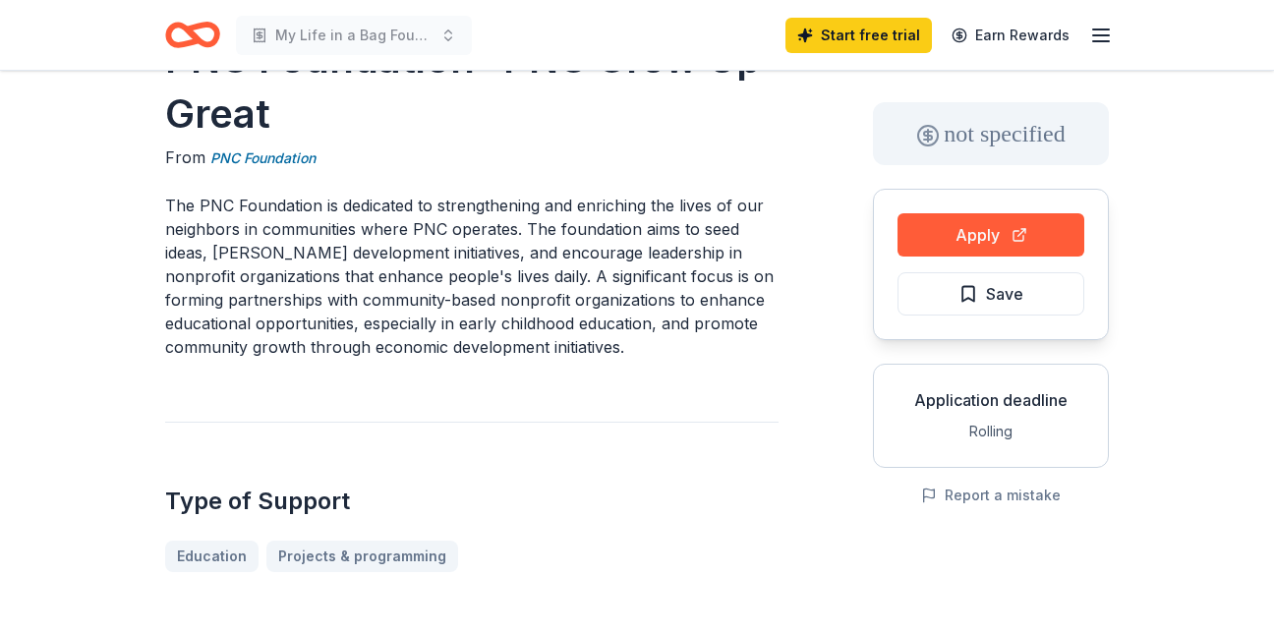
scroll to position [73, 0]
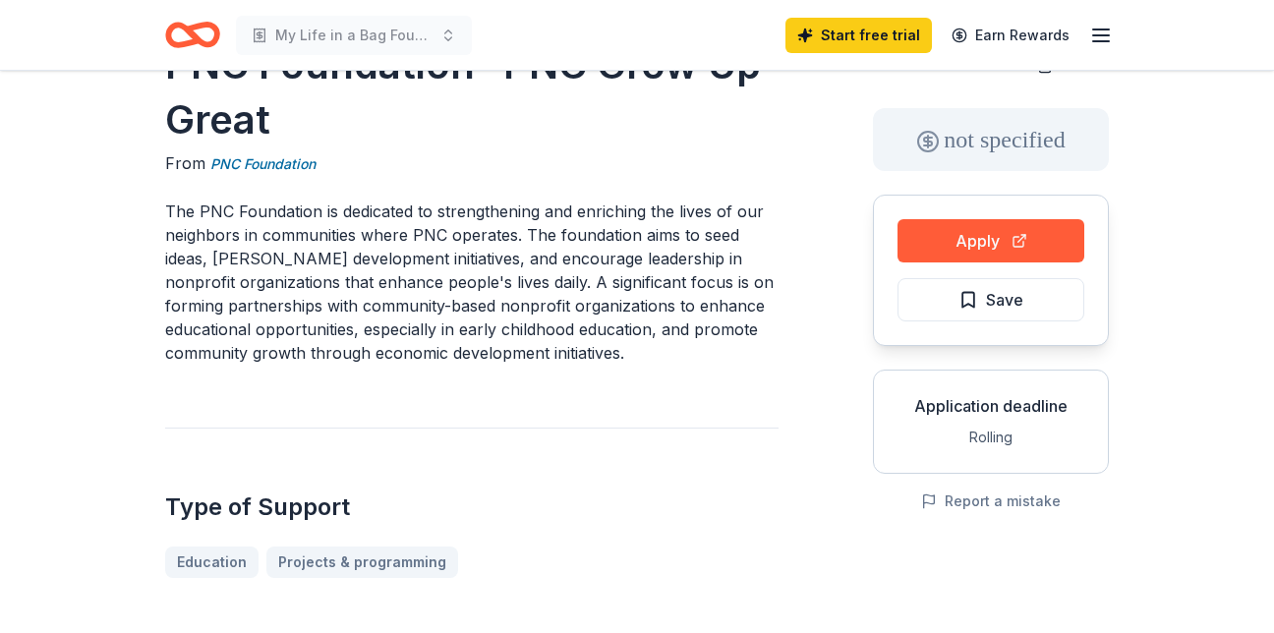
click at [1003, 408] on div "Application deadline" at bounding box center [991, 406] width 202 height 24
click at [1025, 405] on div "Application deadline" at bounding box center [991, 406] width 202 height 24
click at [1009, 430] on div "Rolling" at bounding box center [991, 438] width 202 height 24
click at [1004, 440] on div "Rolling" at bounding box center [991, 438] width 202 height 24
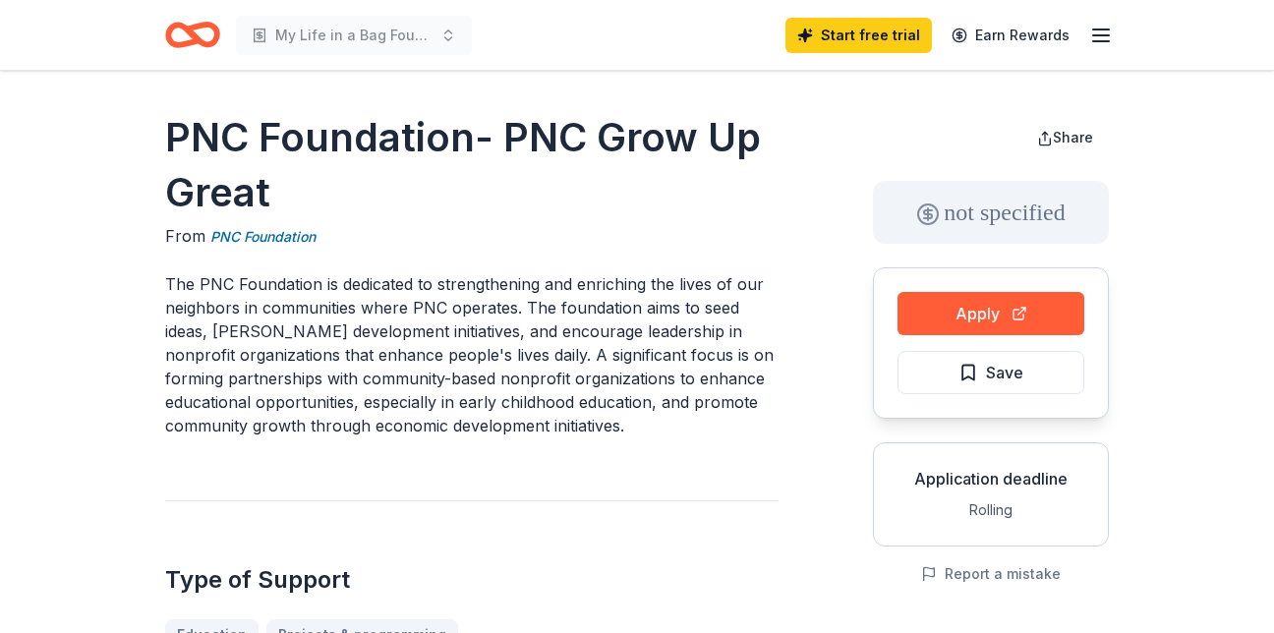
click at [766, 543] on div "Type of Support Education Projects & programming" at bounding box center [471, 575] width 613 height 150
click at [287, 235] on link "PNC Foundation" at bounding box center [262, 237] width 105 height 24
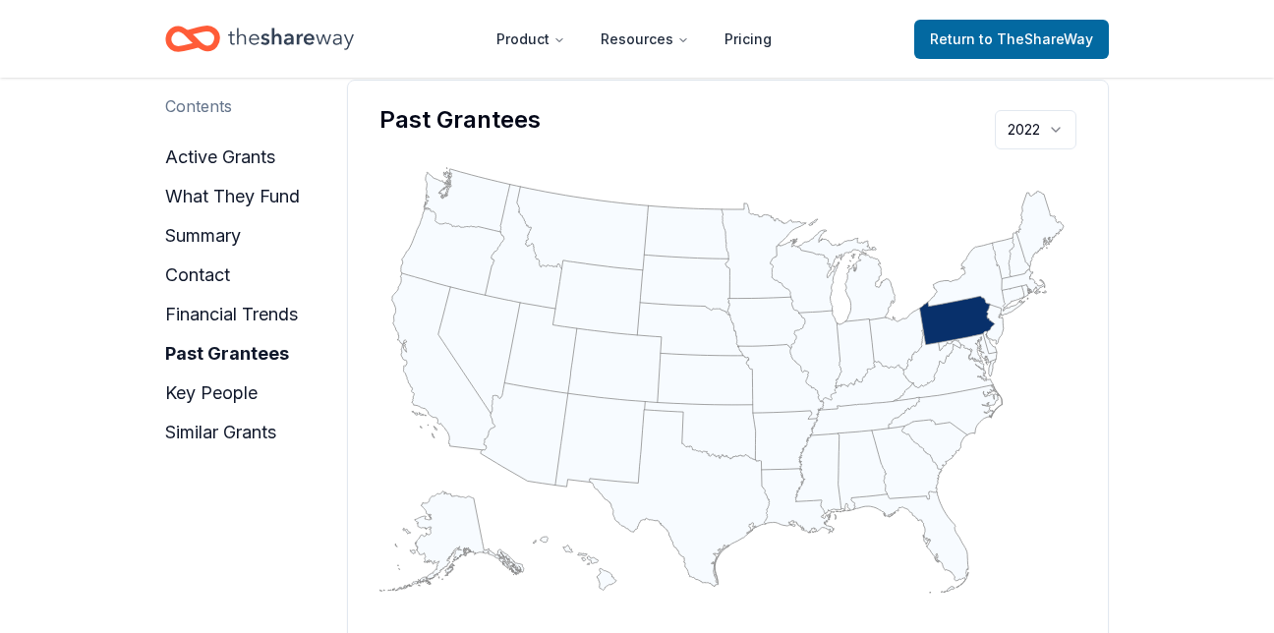
scroll to position [2106, 0]
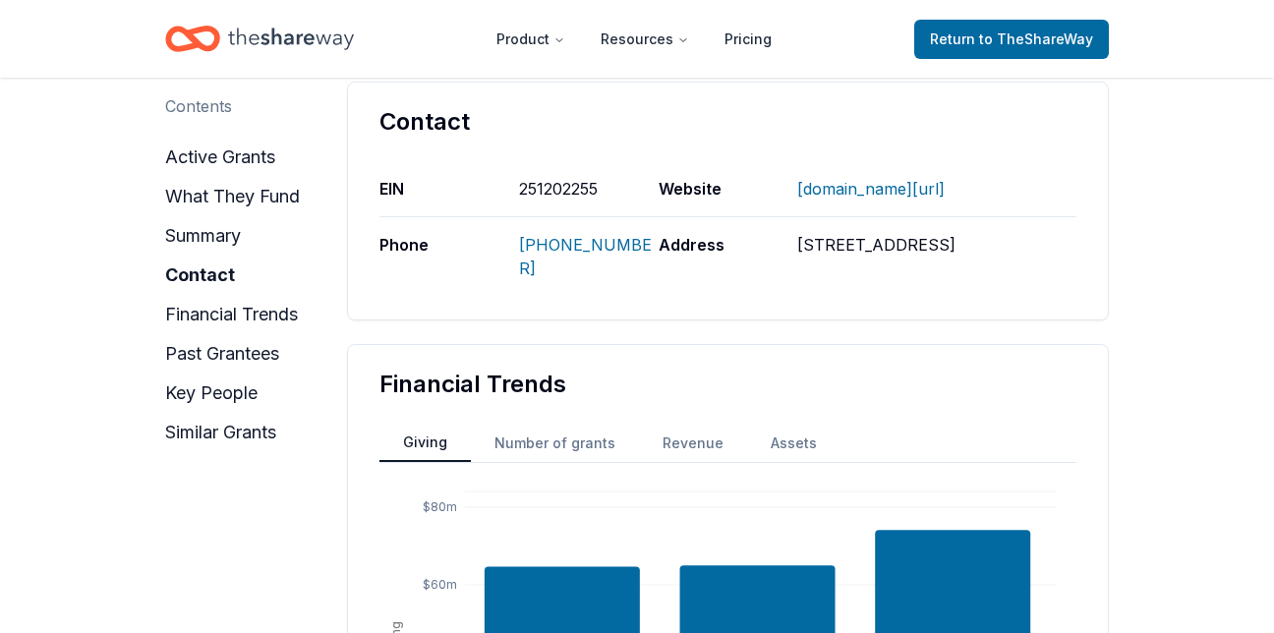
scroll to position [1186, 0]
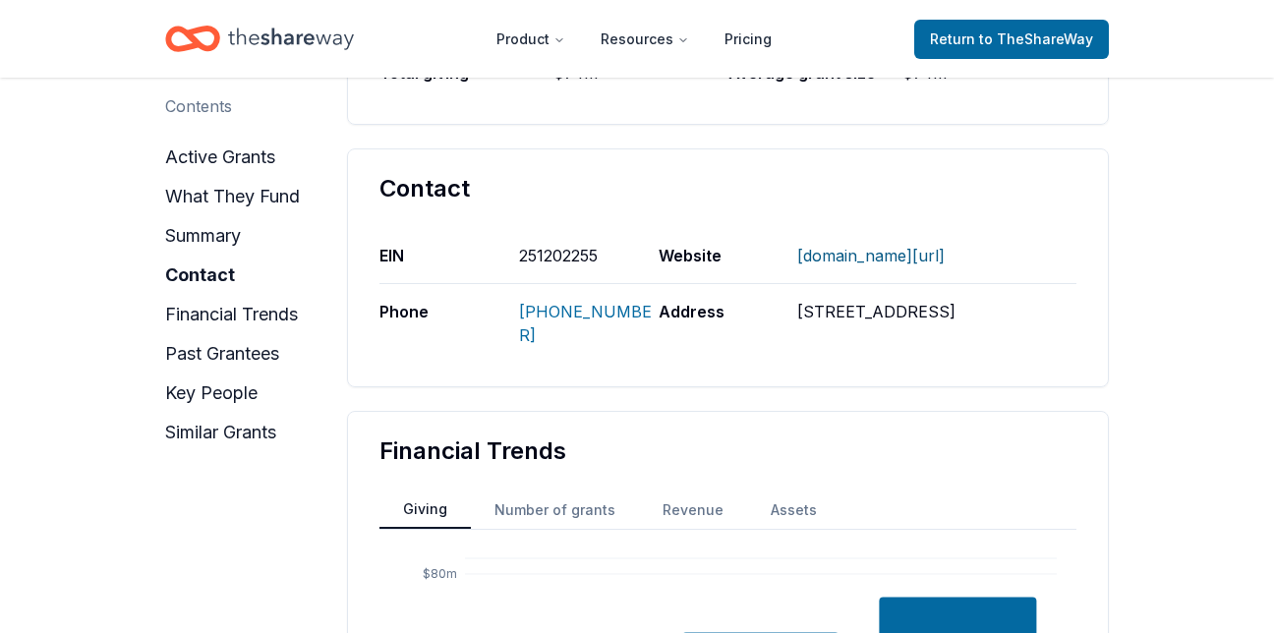
click at [945, 257] on link "WWW.GIVINGPROGRAMS.COM/PNC/" at bounding box center [870, 255] width 147 height 51
